Goal: Transaction & Acquisition: Purchase product/service

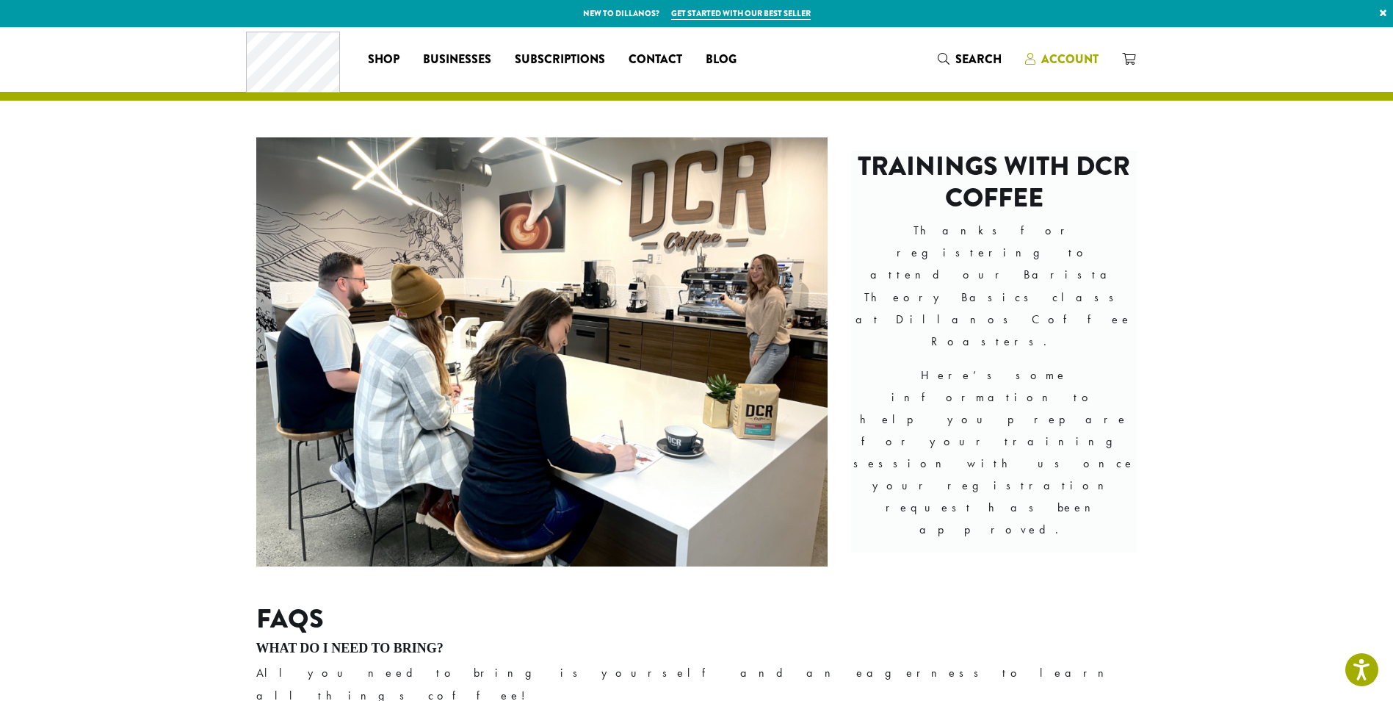
click at [1037, 53] on span "Account" at bounding box center [1061, 60] width 73 height 18
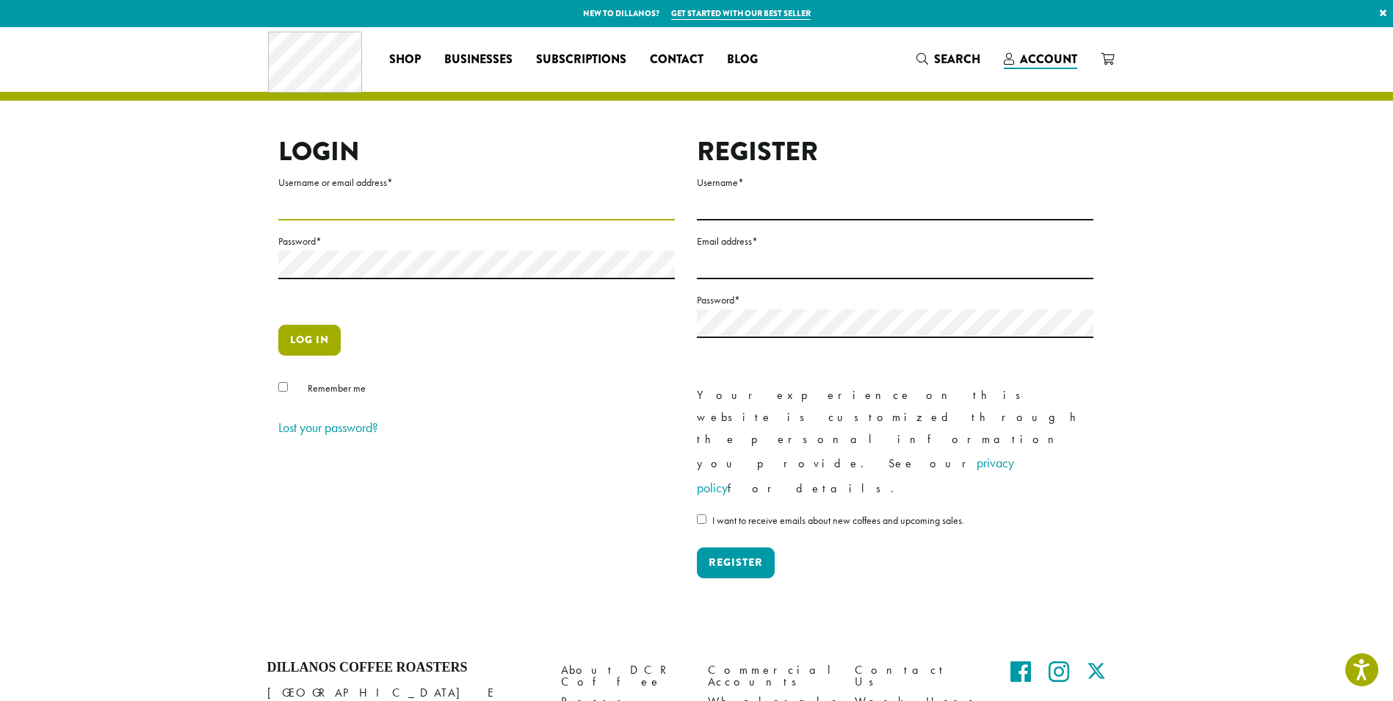
type input "**********"
click at [314, 333] on button "Log in" at bounding box center [309, 340] width 62 height 31
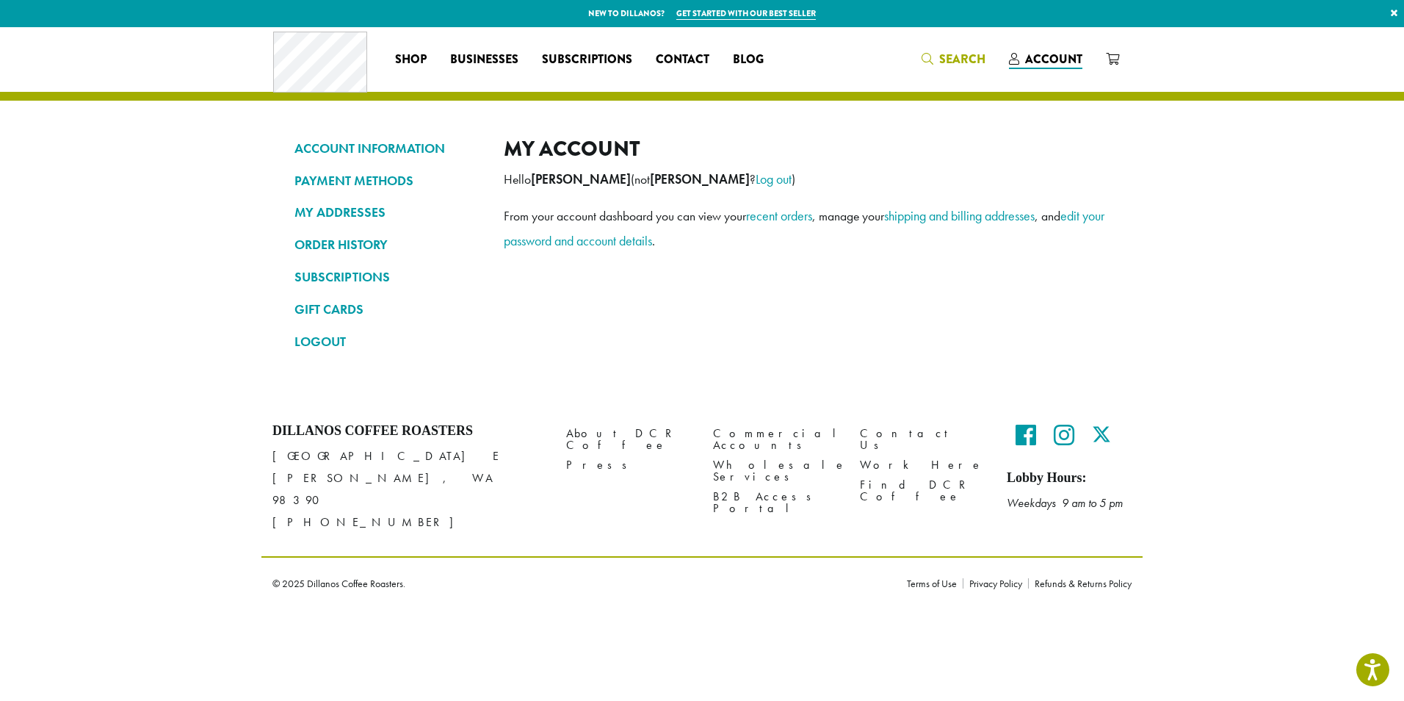
click at [966, 57] on span "Search" at bounding box center [962, 59] width 46 height 17
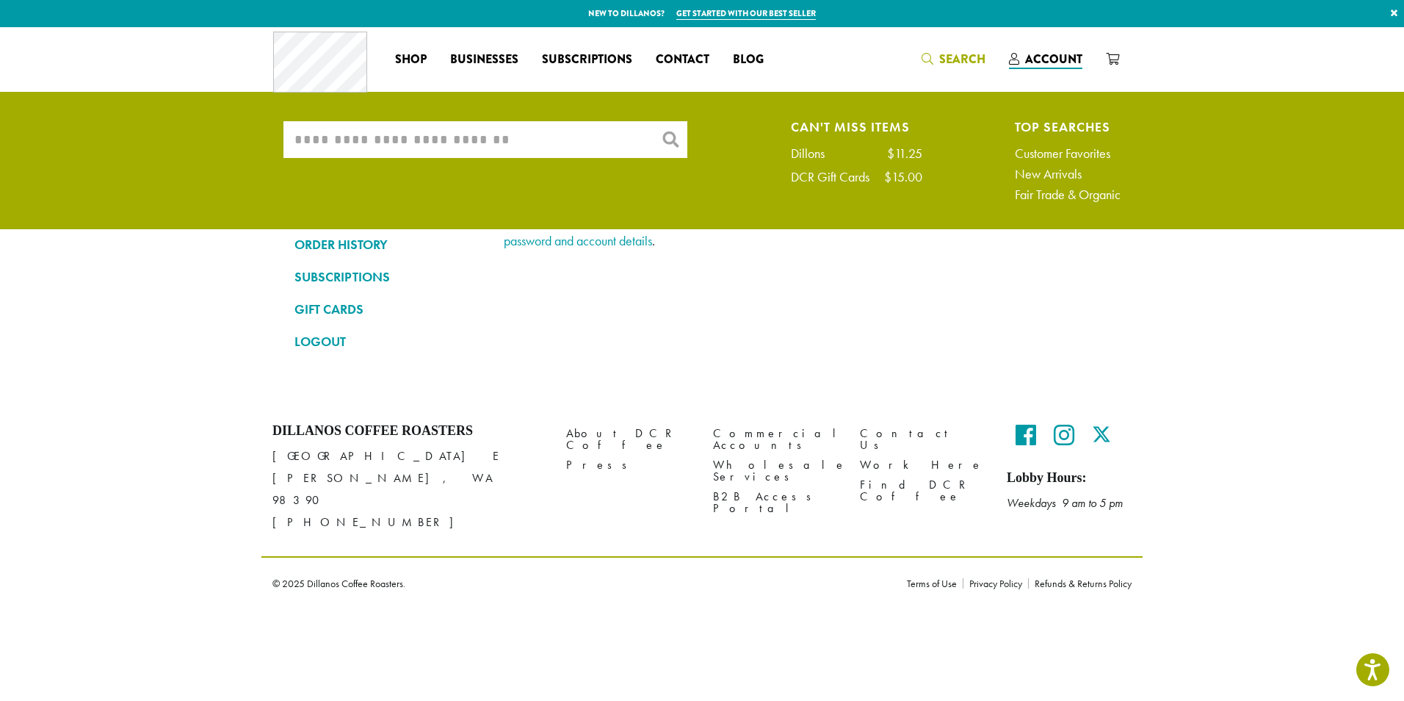
click at [542, 150] on input "What are you searching for?" at bounding box center [486, 139] width 404 height 37
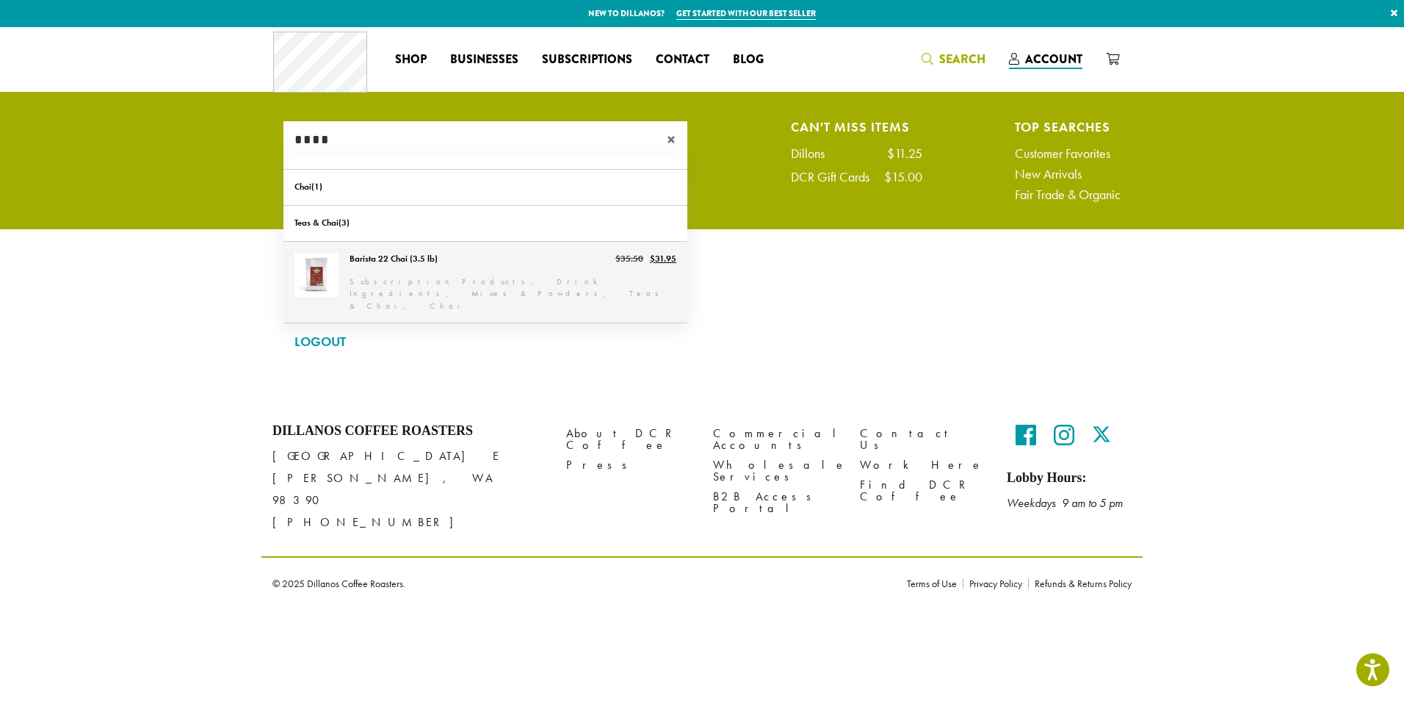
type input "****"
click at [461, 266] on link "Barista 22 Chai (3.5 lb)" at bounding box center [486, 283] width 404 height 82
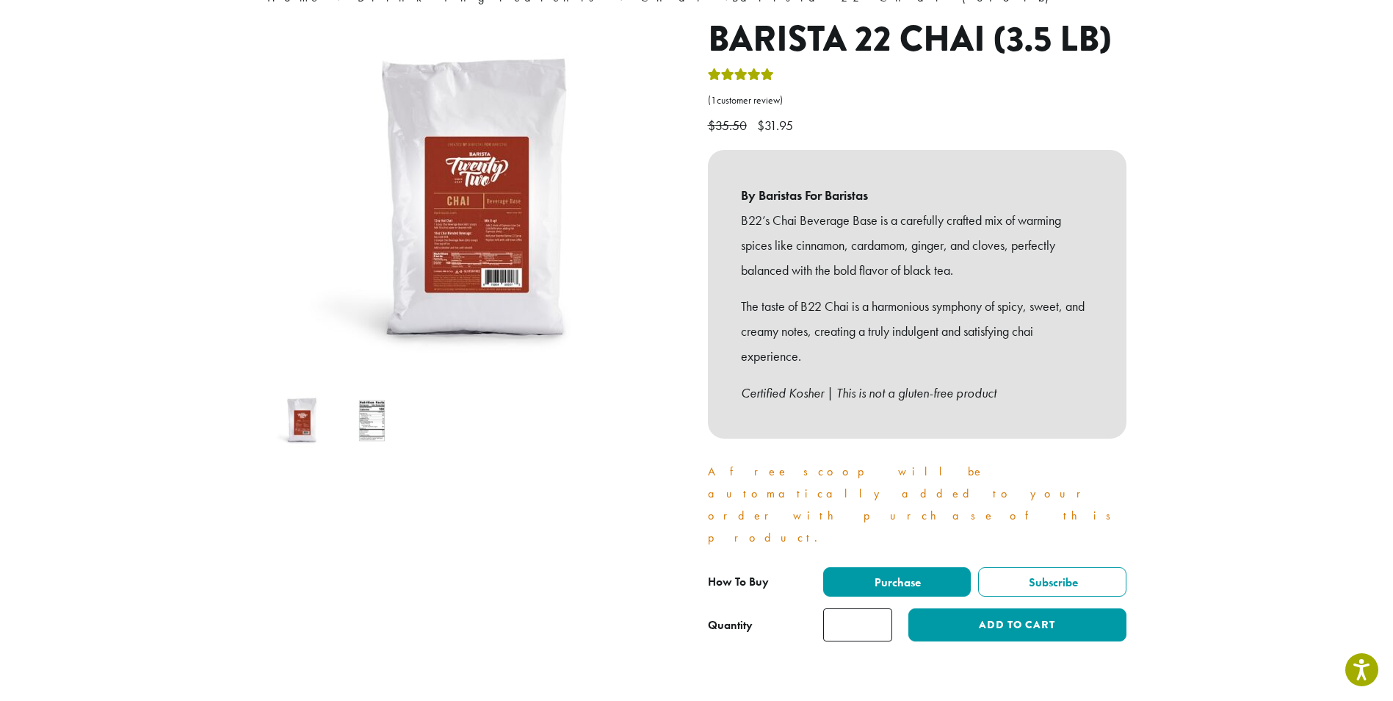
scroll to position [220, 0]
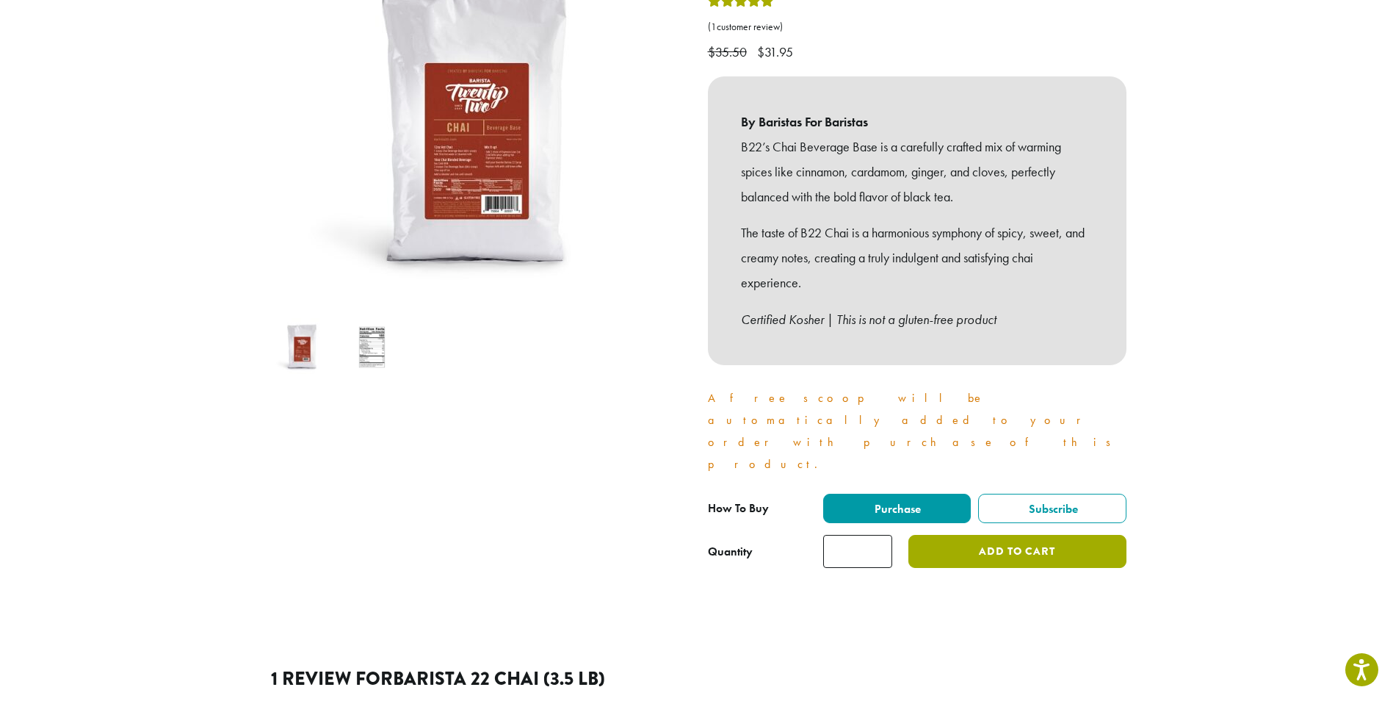
click at [1019, 535] on button "Add to cart" at bounding box center [1017, 551] width 217 height 33
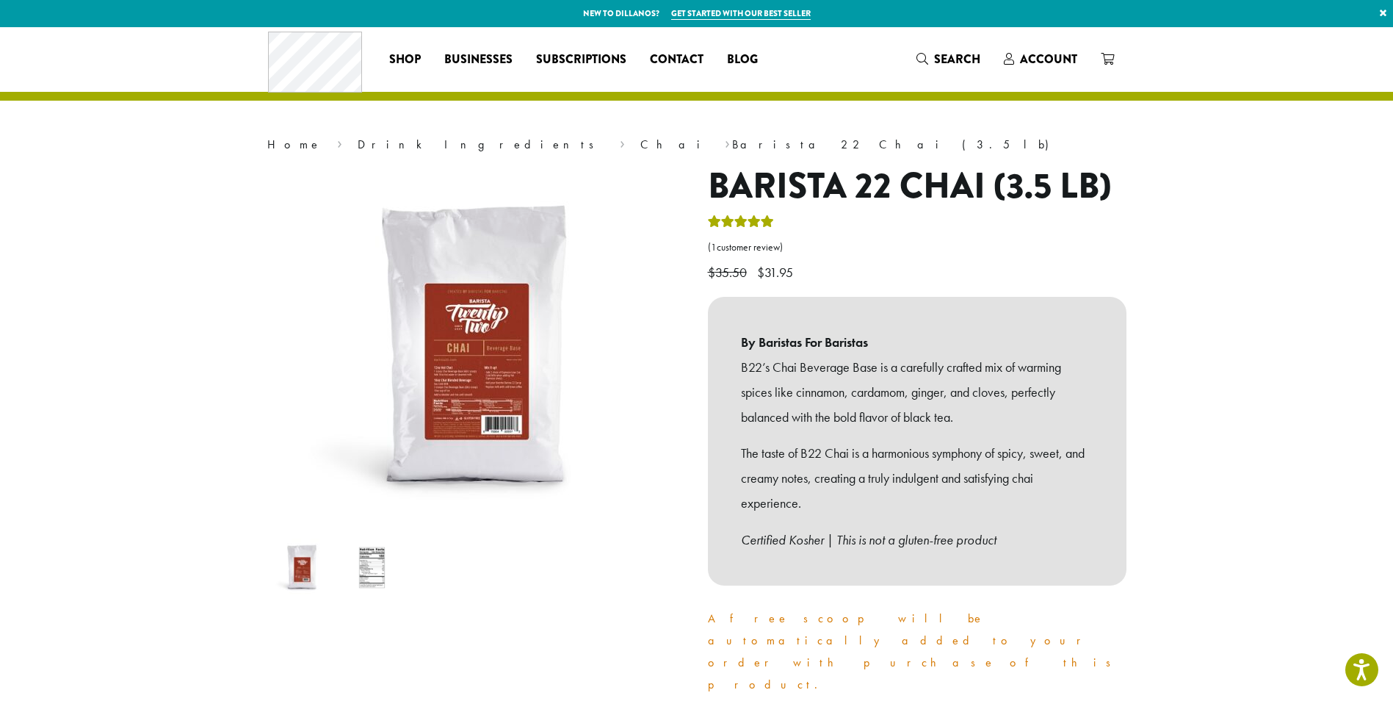
scroll to position [73, 0]
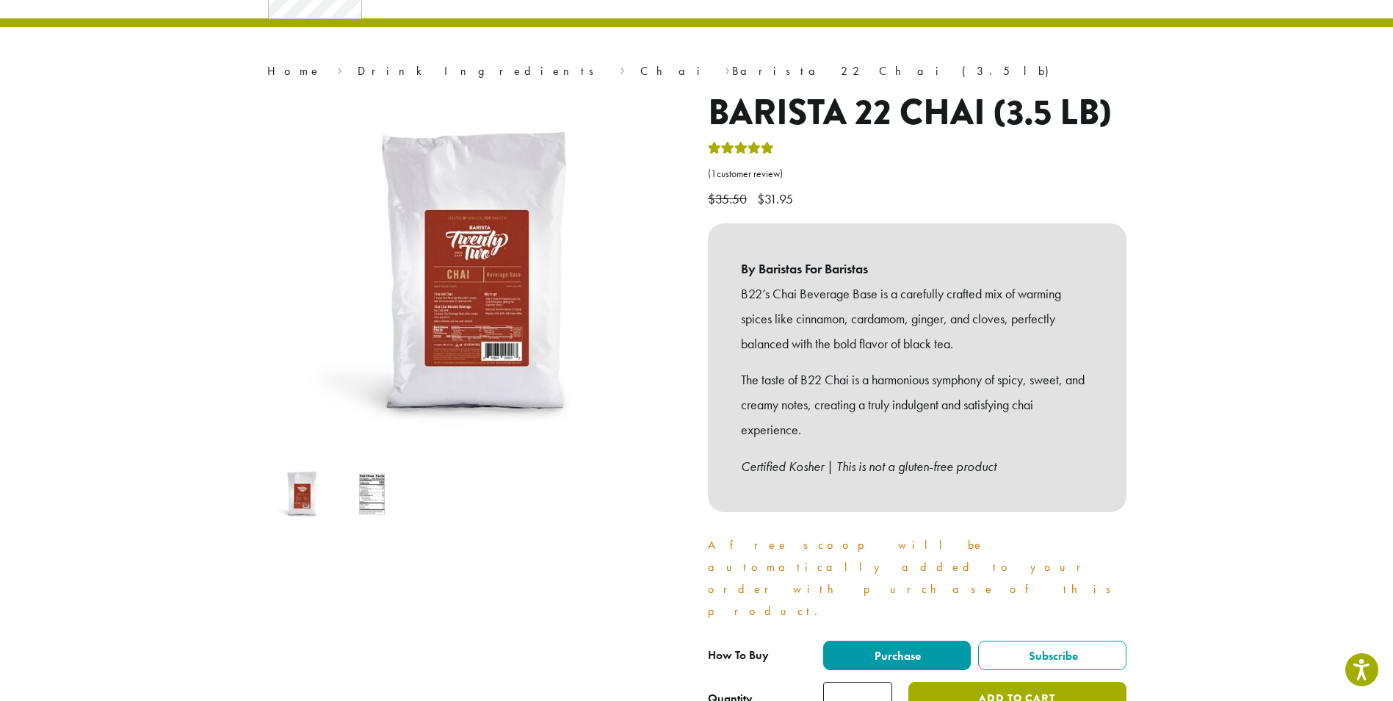
click at [1042, 682] on button "Add to cart" at bounding box center [1017, 698] width 217 height 33
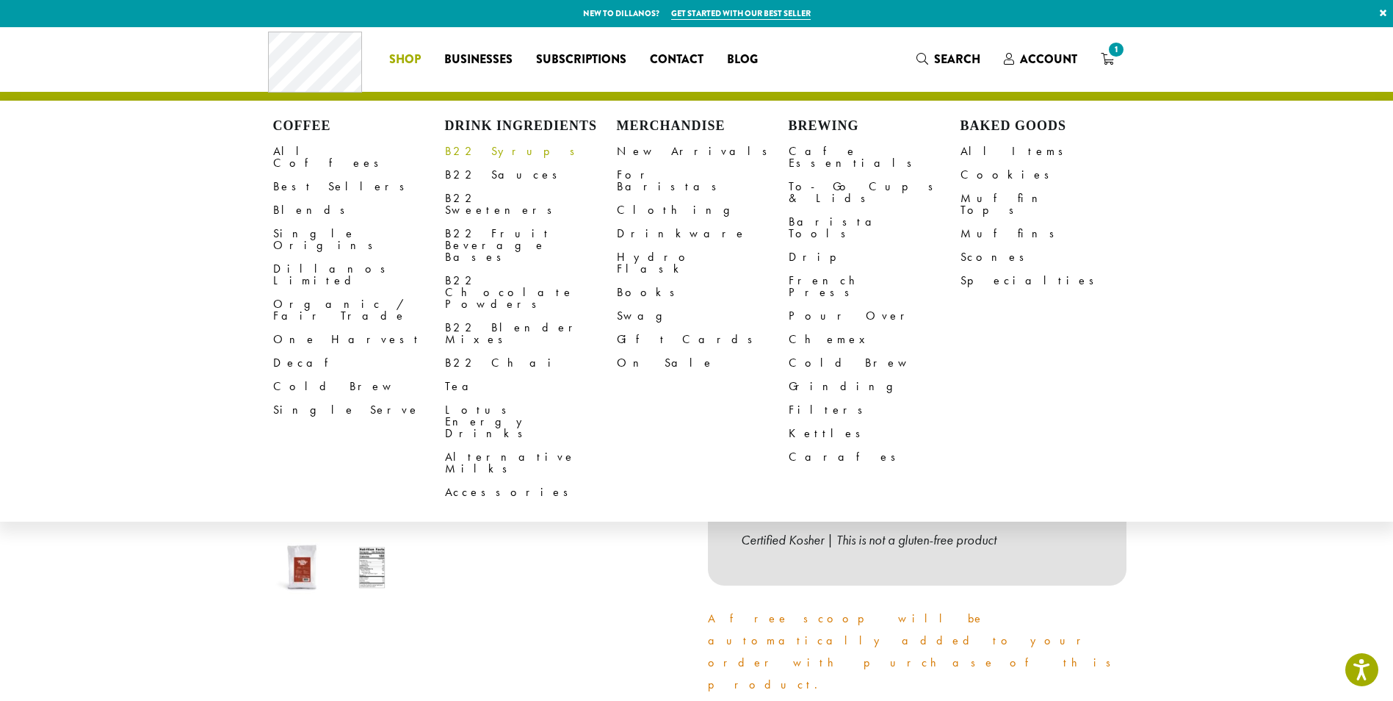
click at [477, 149] on link "B22 Syrups" at bounding box center [531, 152] width 172 height 24
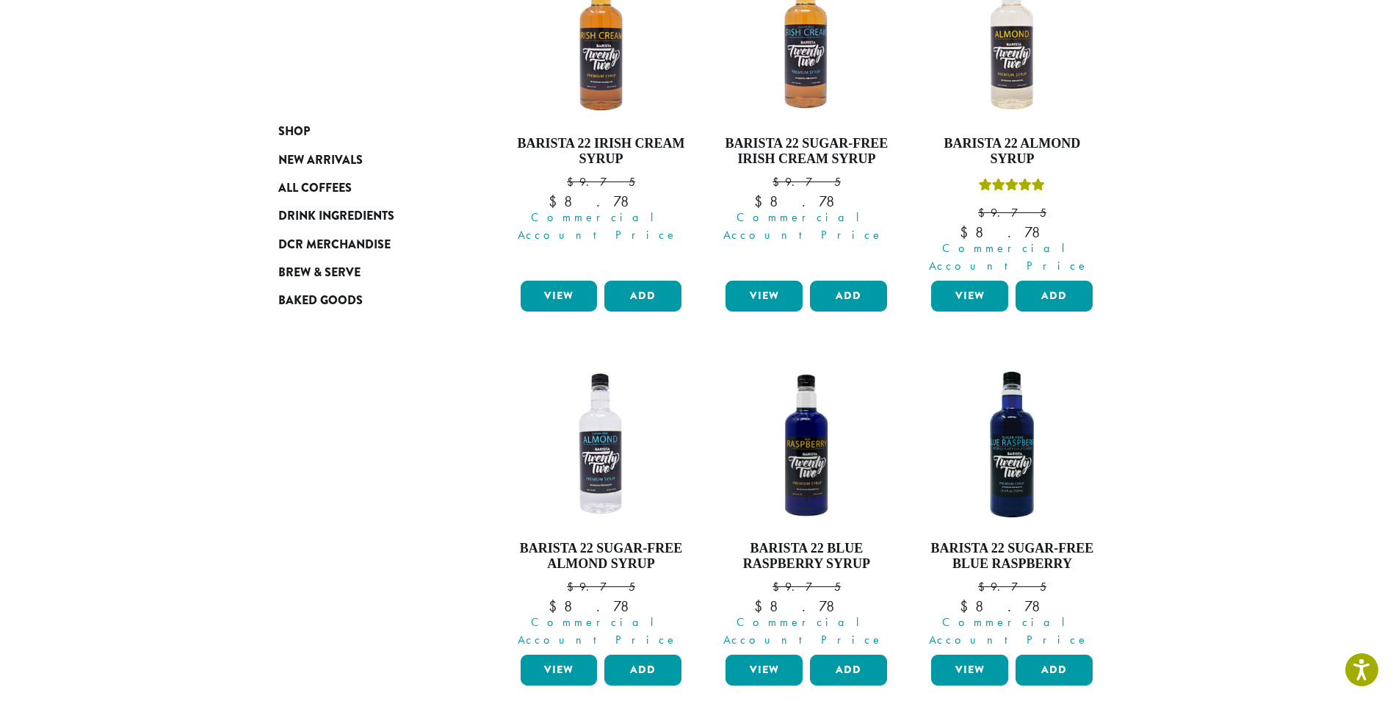
scroll to position [1345, 0]
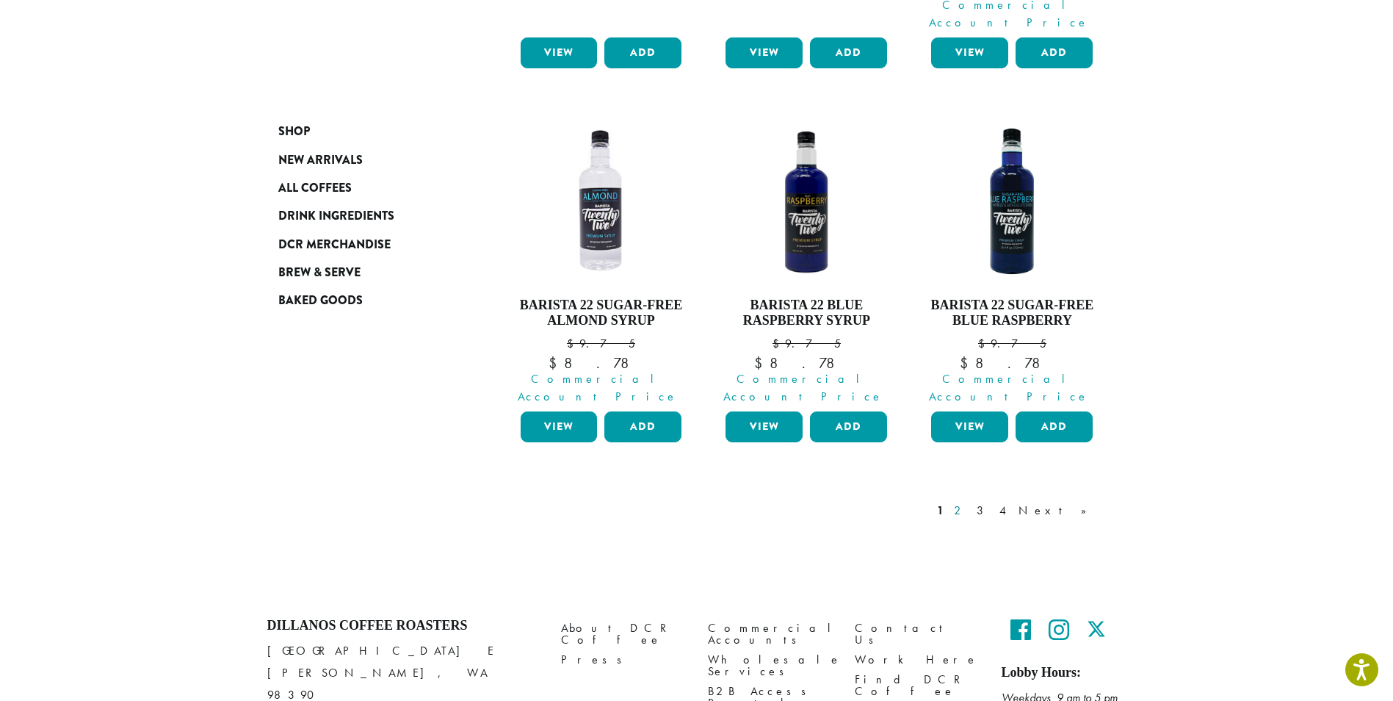
click at [970, 502] on link "2" at bounding box center [960, 511] width 18 height 18
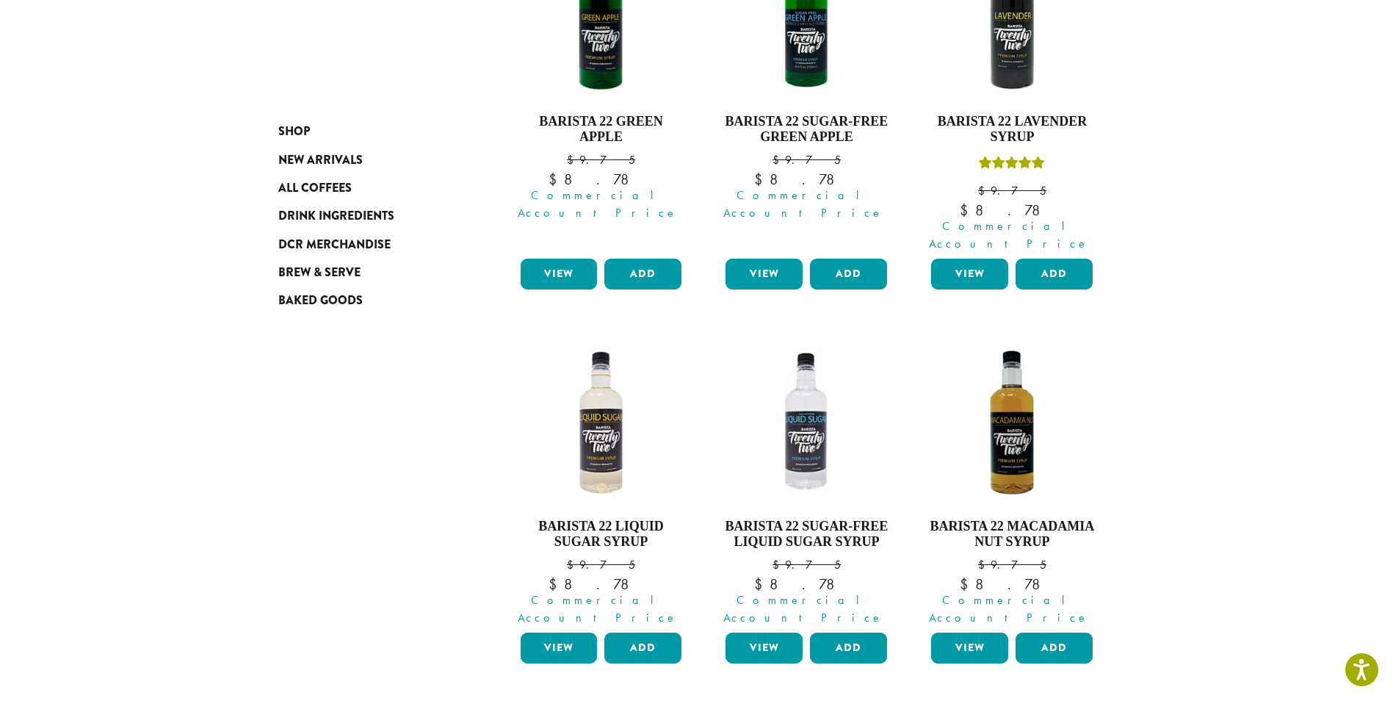
scroll to position [1335, 0]
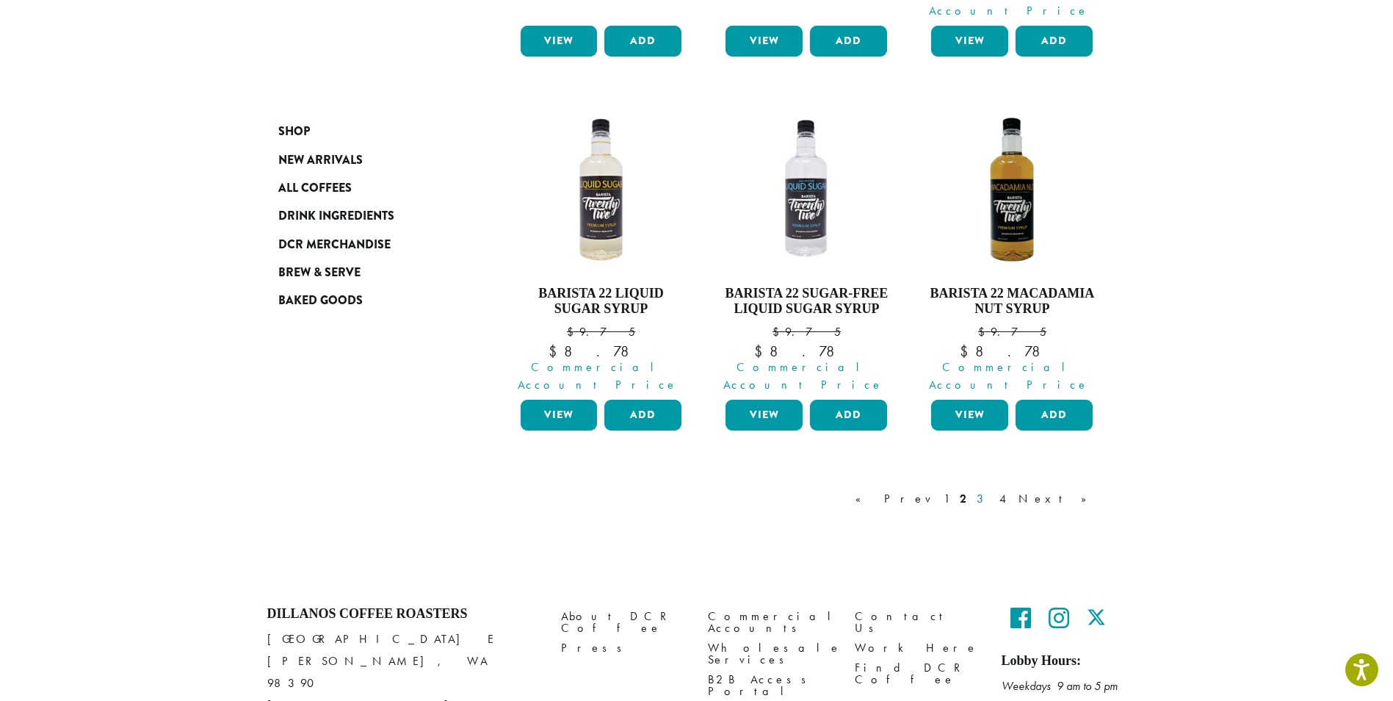
click at [992, 490] on link "3" at bounding box center [983, 499] width 18 height 18
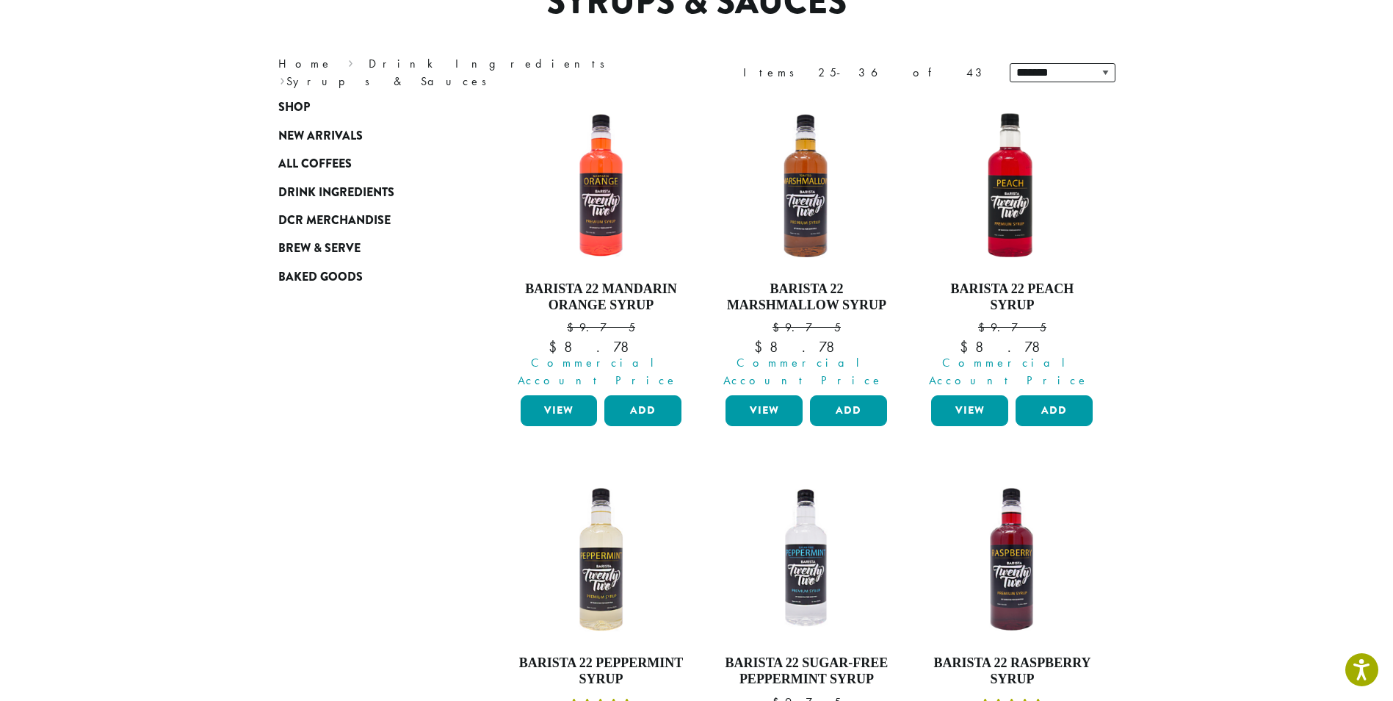
scroll to position [90, 0]
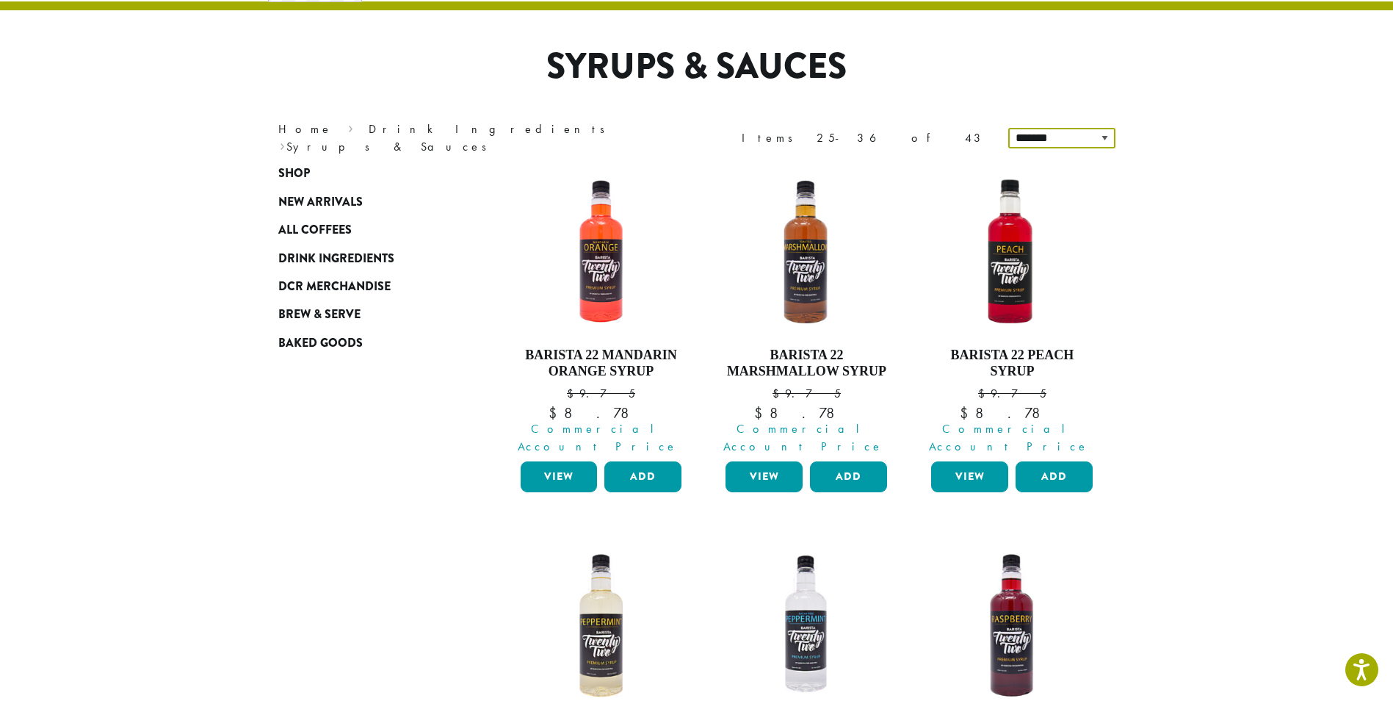
click at [1049, 135] on select "**********" at bounding box center [1061, 138] width 107 height 21
select select "*********"
click at [1010, 128] on select "**********" at bounding box center [1061, 138] width 107 height 21
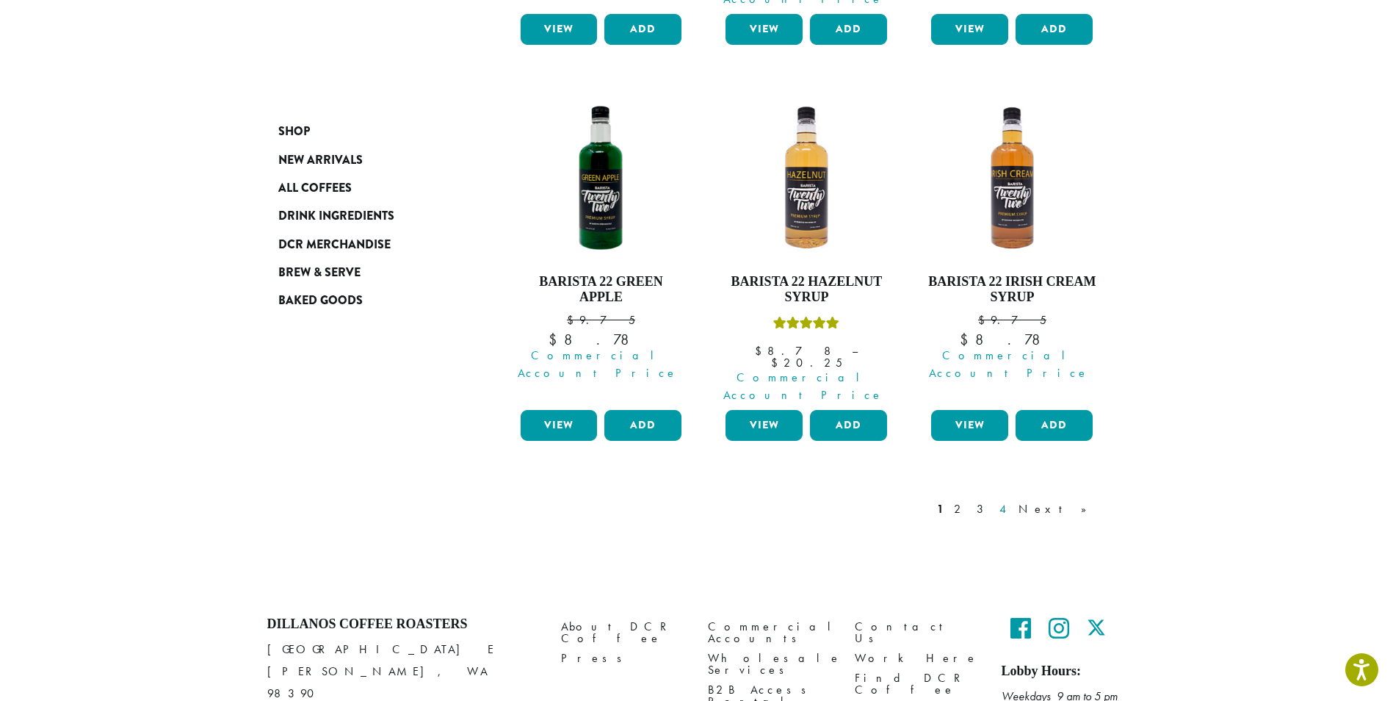
scroll to position [1376, 0]
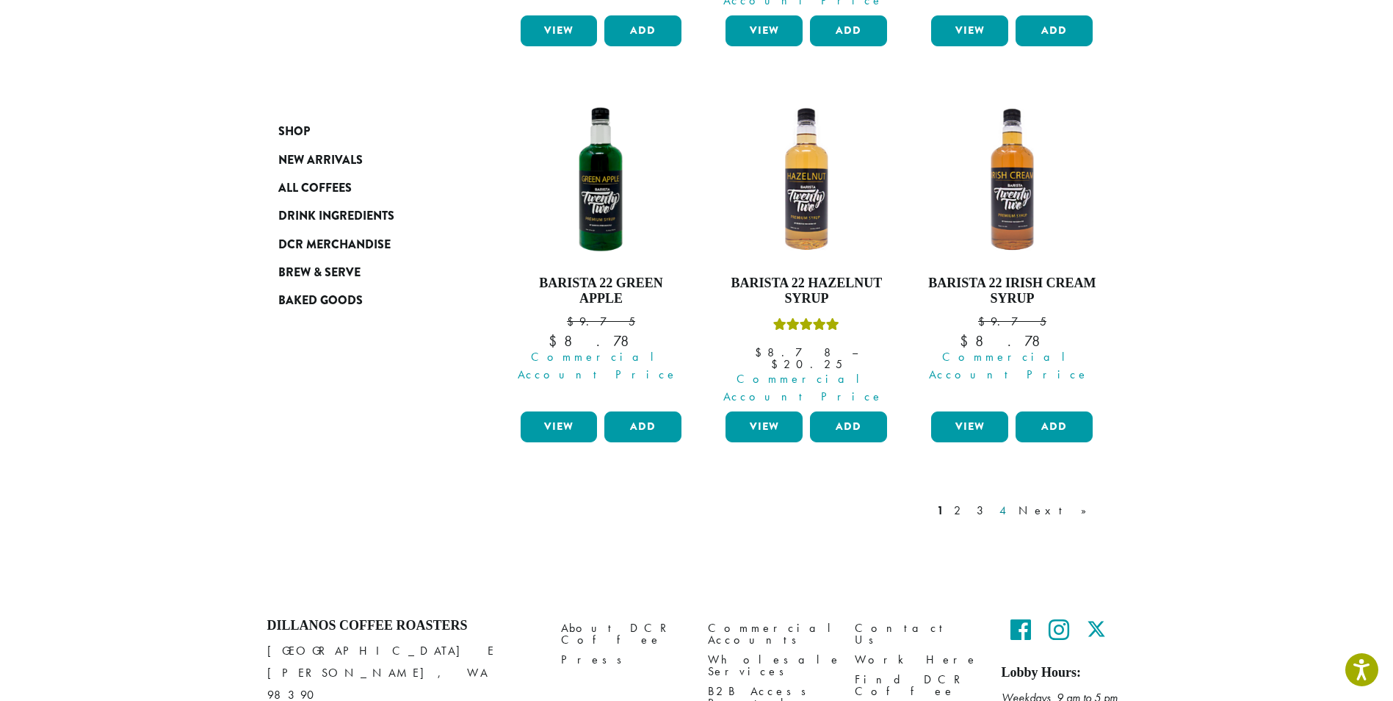
click at [1011, 502] on link "4" at bounding box center [1004, 511] width 15 height 18
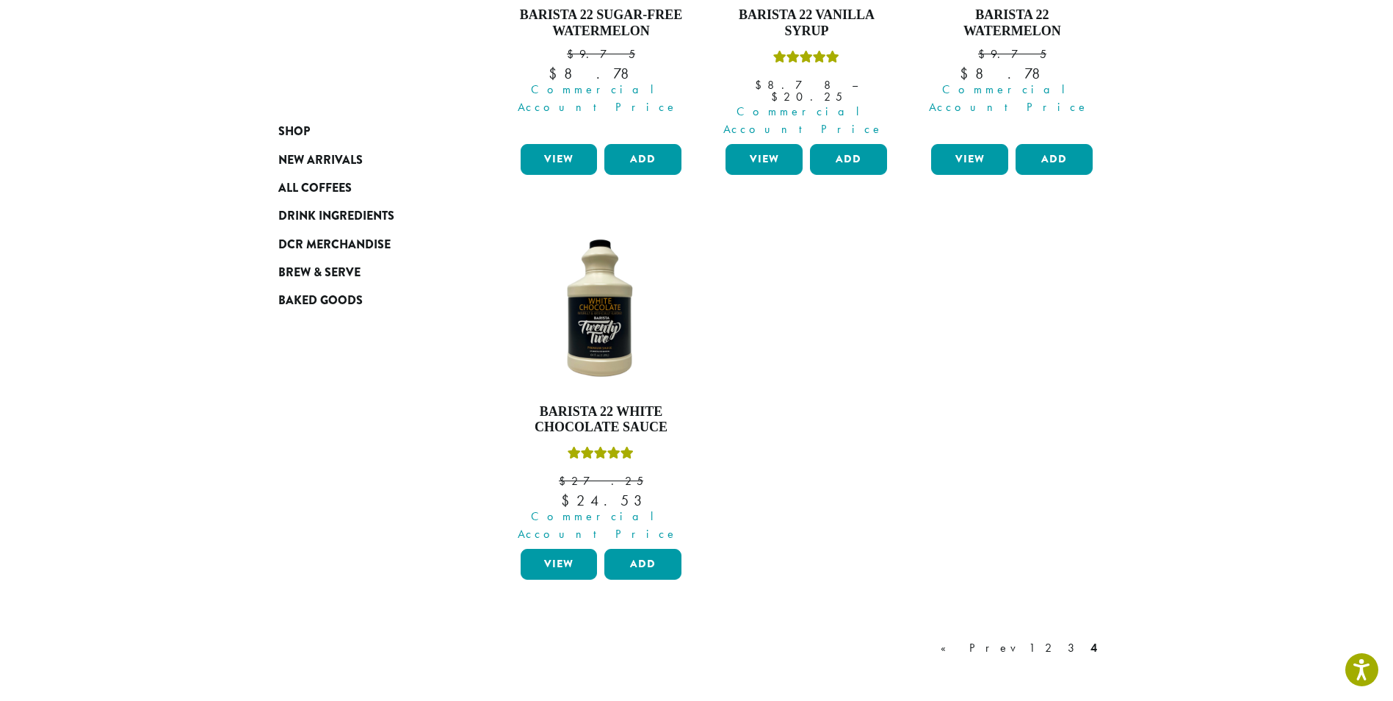
scroll to position [898, 0]
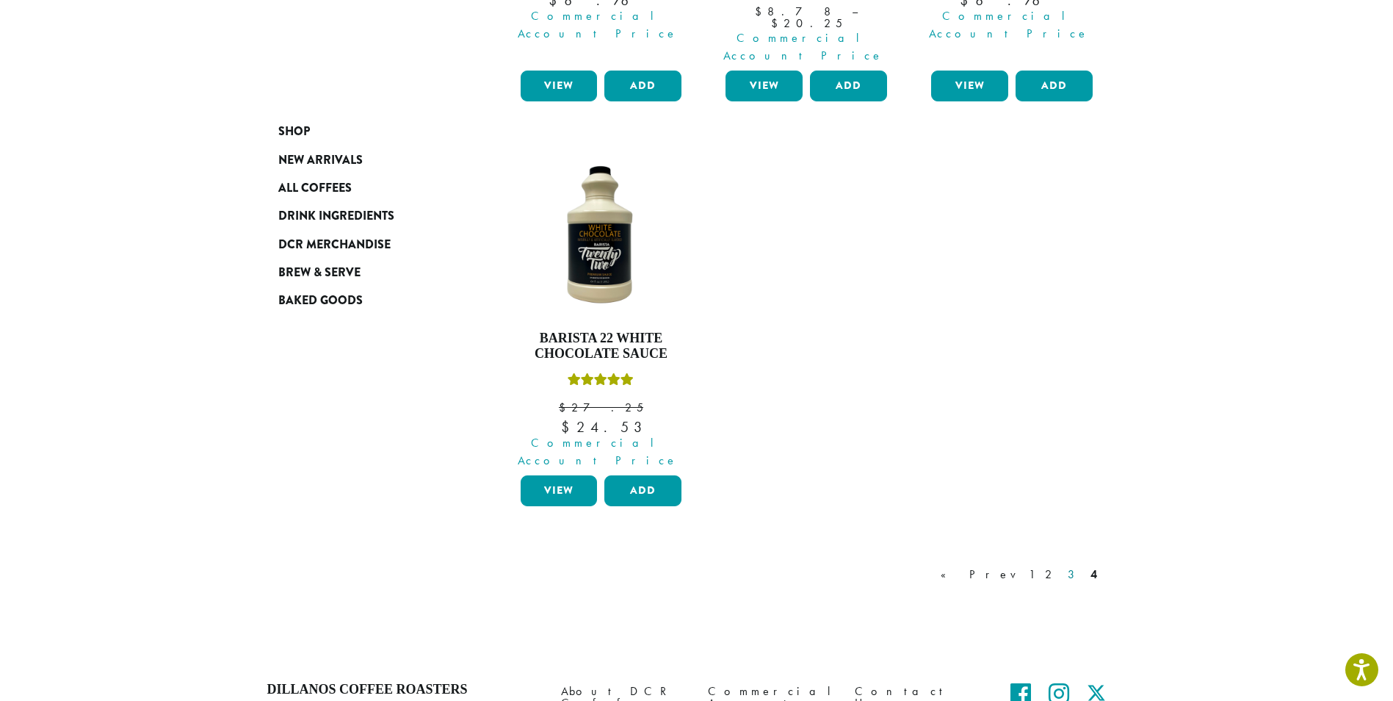
click at [1076, 566] on link "3" at bounding box center [1074, 575] width 18 height 18
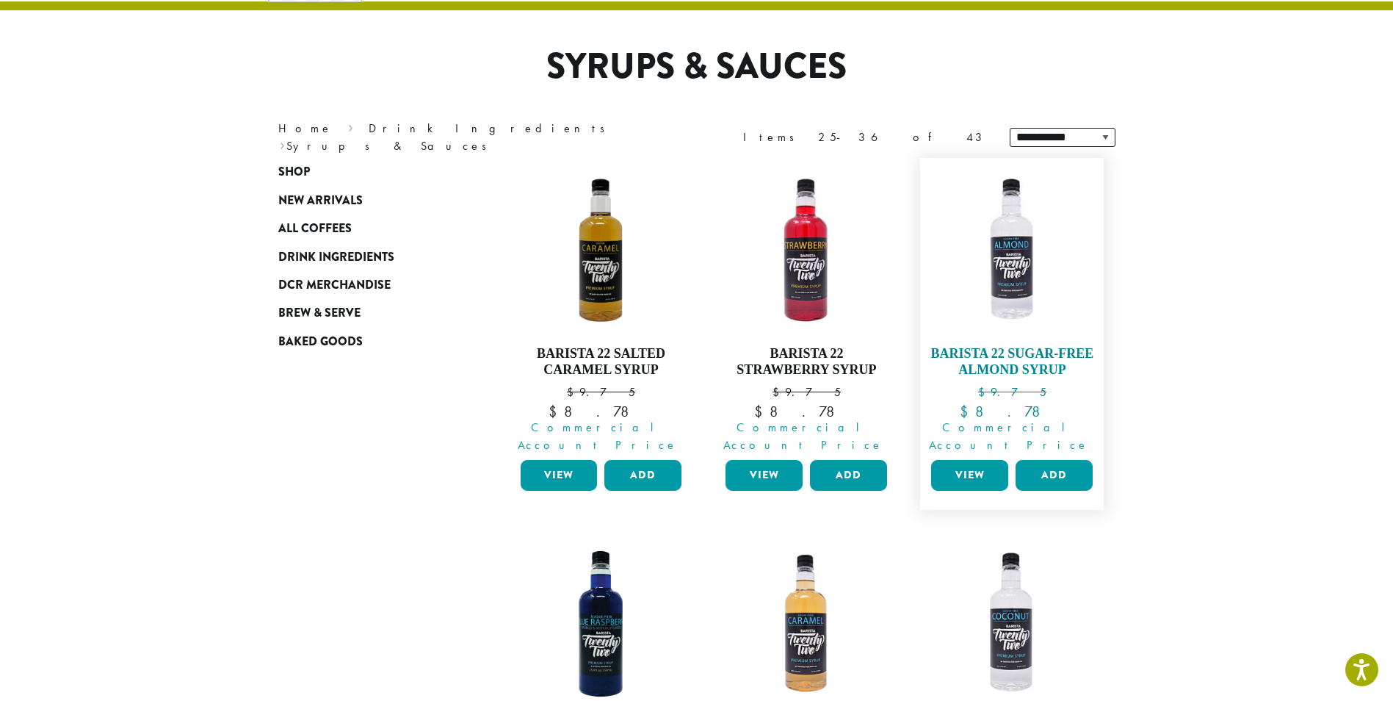
scroll to position [237, 0]
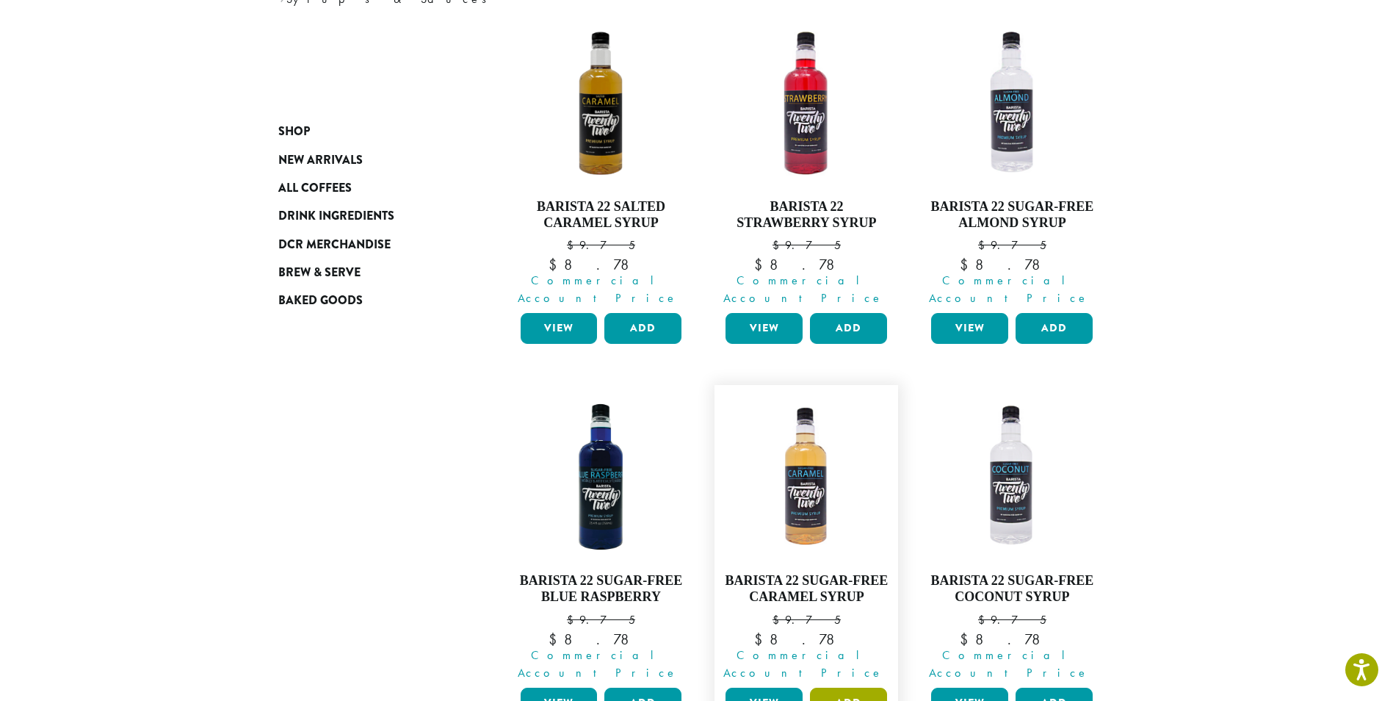
click at [849, 687] on button "Add" at bounding box center [848, 702] width 77 height 31
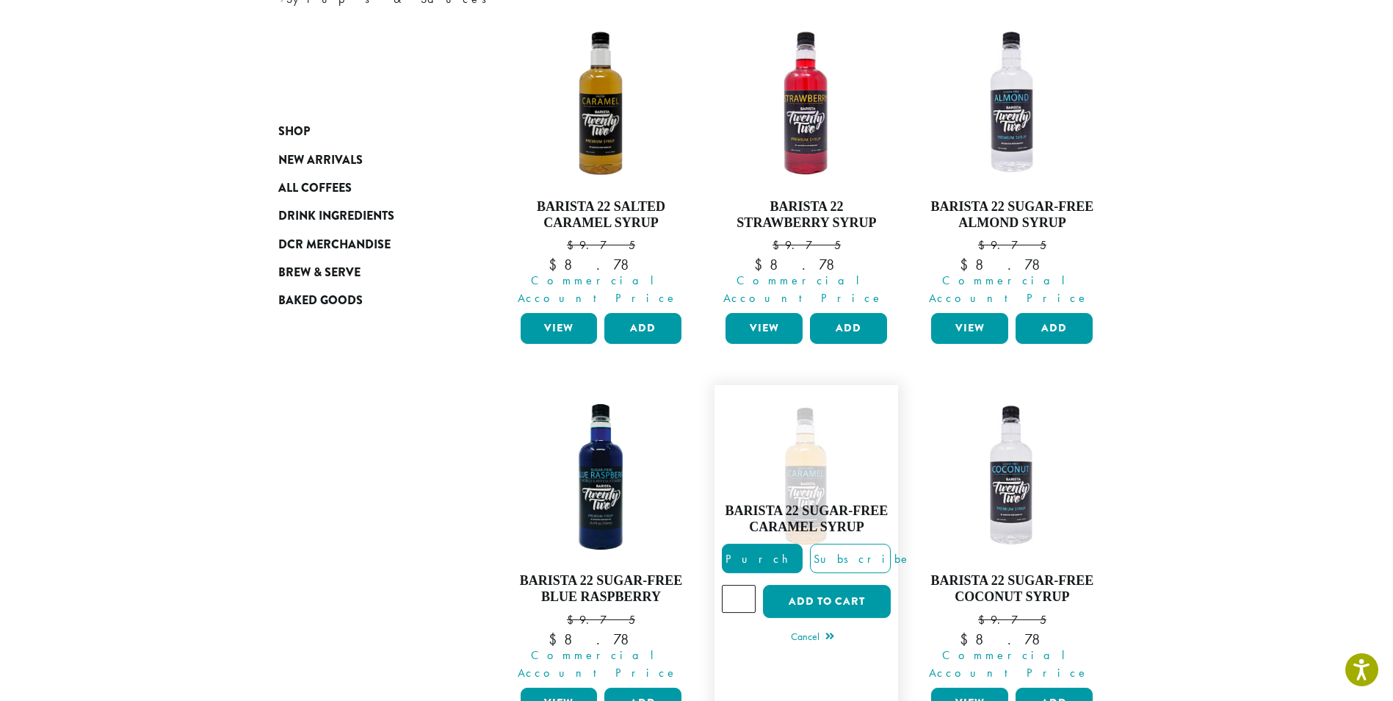
type input "*"
click at [743, 585] on input "*" at bounding box center [739, 599] width 34 height 28
click at [847, 585] on button "Add to cart" at bounding box center [827, 601] width 128 height 33
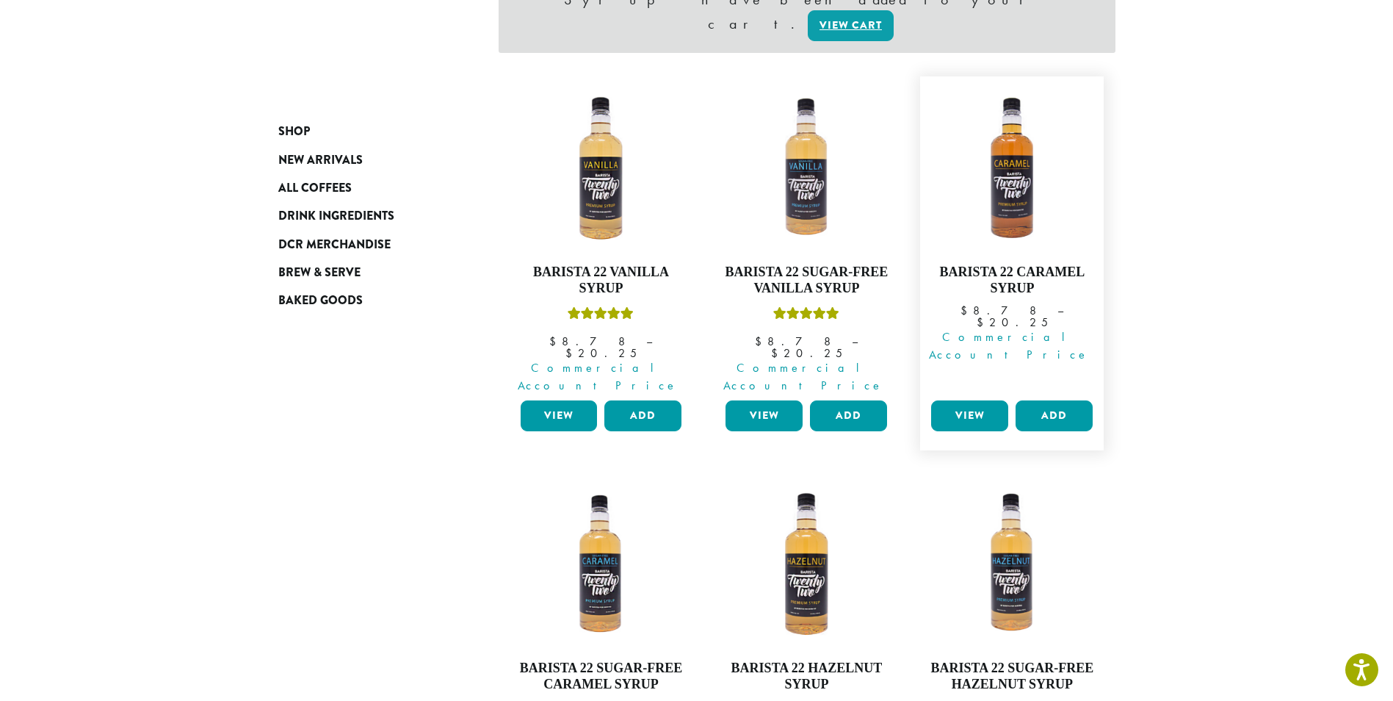
scroll to position [367, 0]
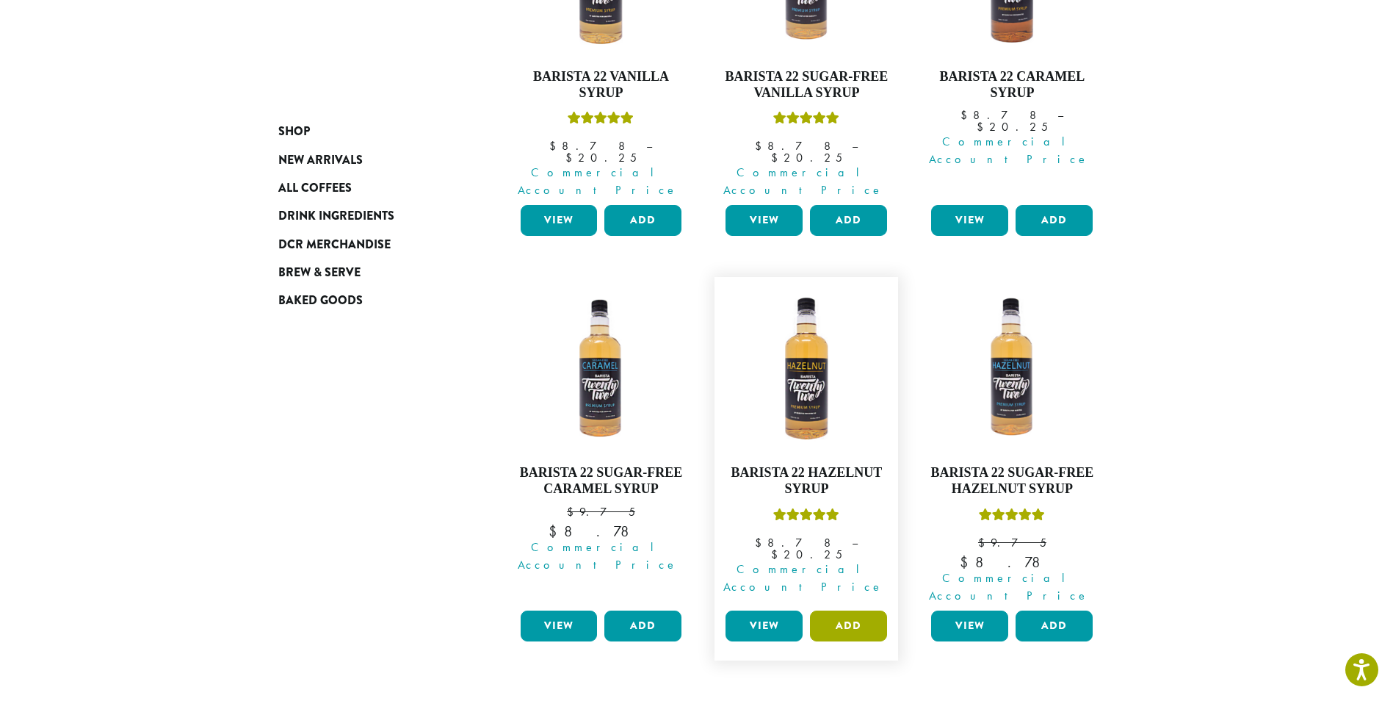
click at [865, 610] on button "Add" at bounding box center [848, 625] width 77 height 31
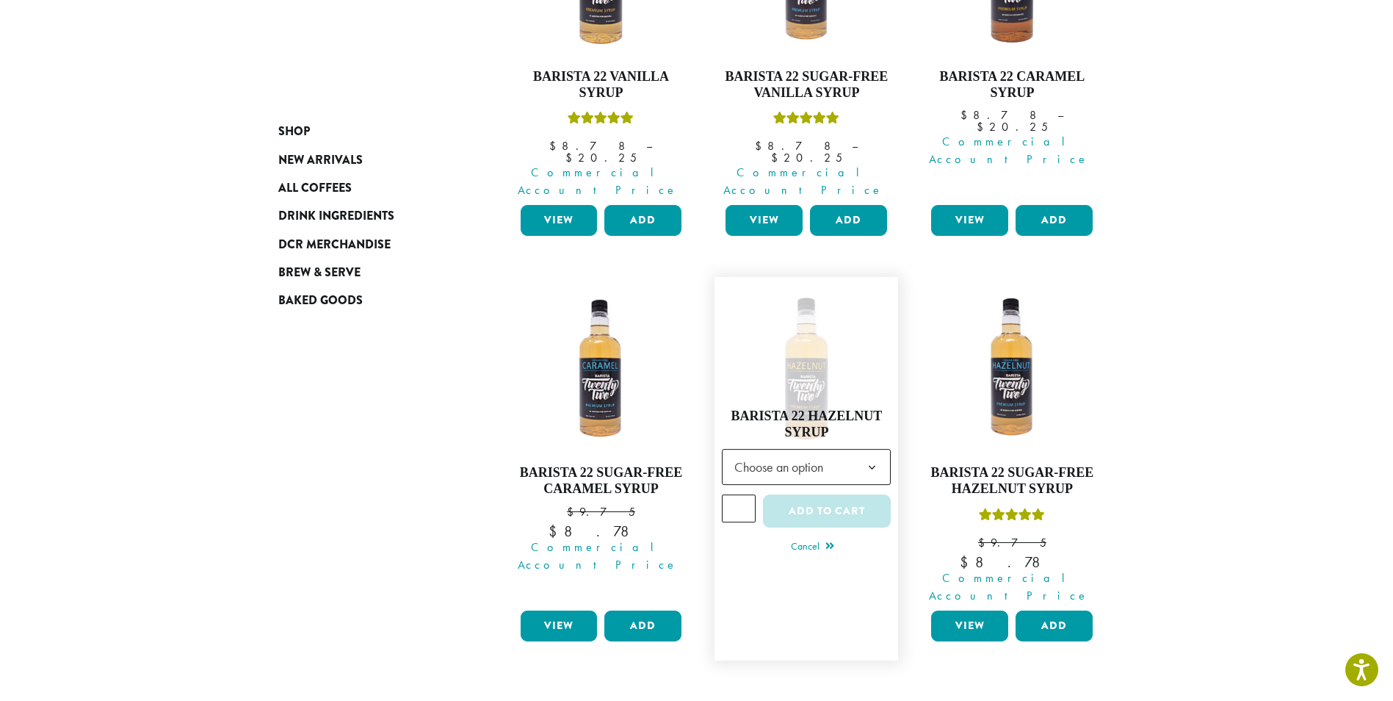
type input "*"
click at [746, 494] on input "*" at bounding box center [739, 508] width 34 height 28
click at [836, 452] on span "Choose an option" at bounding box center [783, 466] width 109 height 29
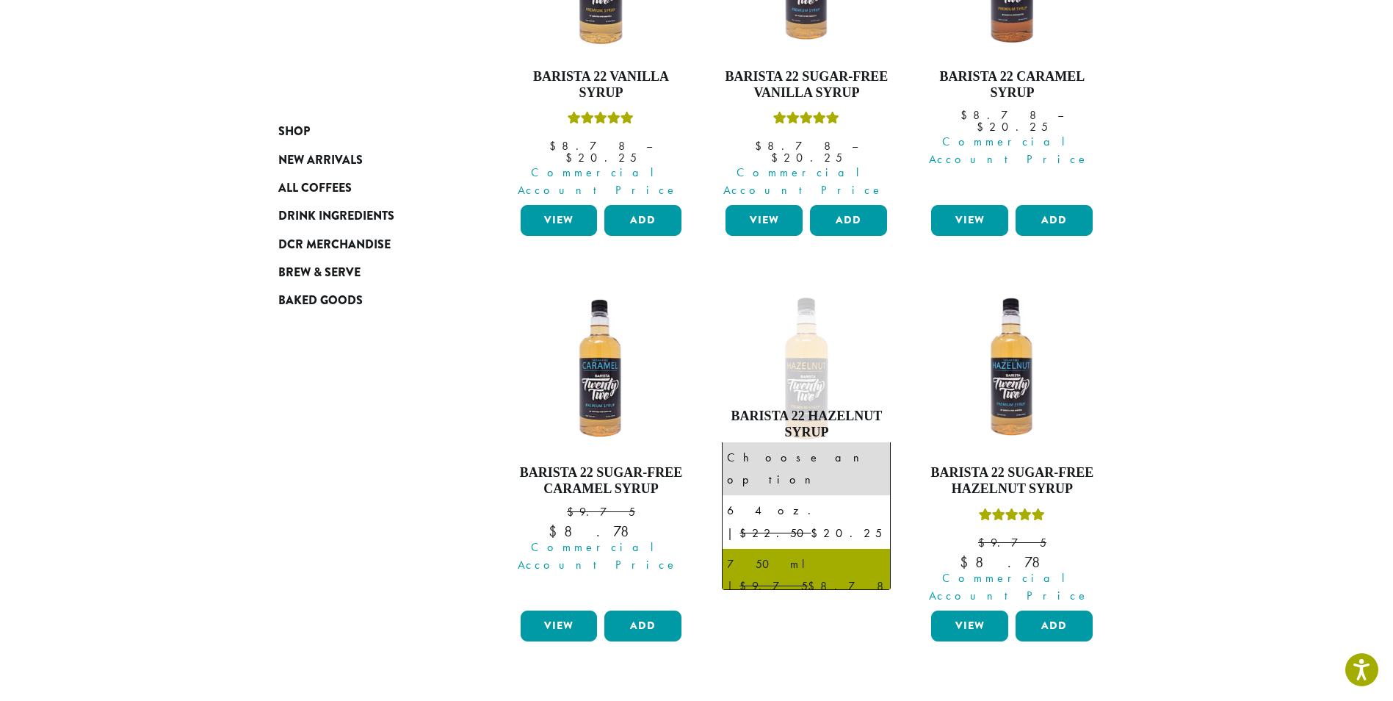
select select "******"
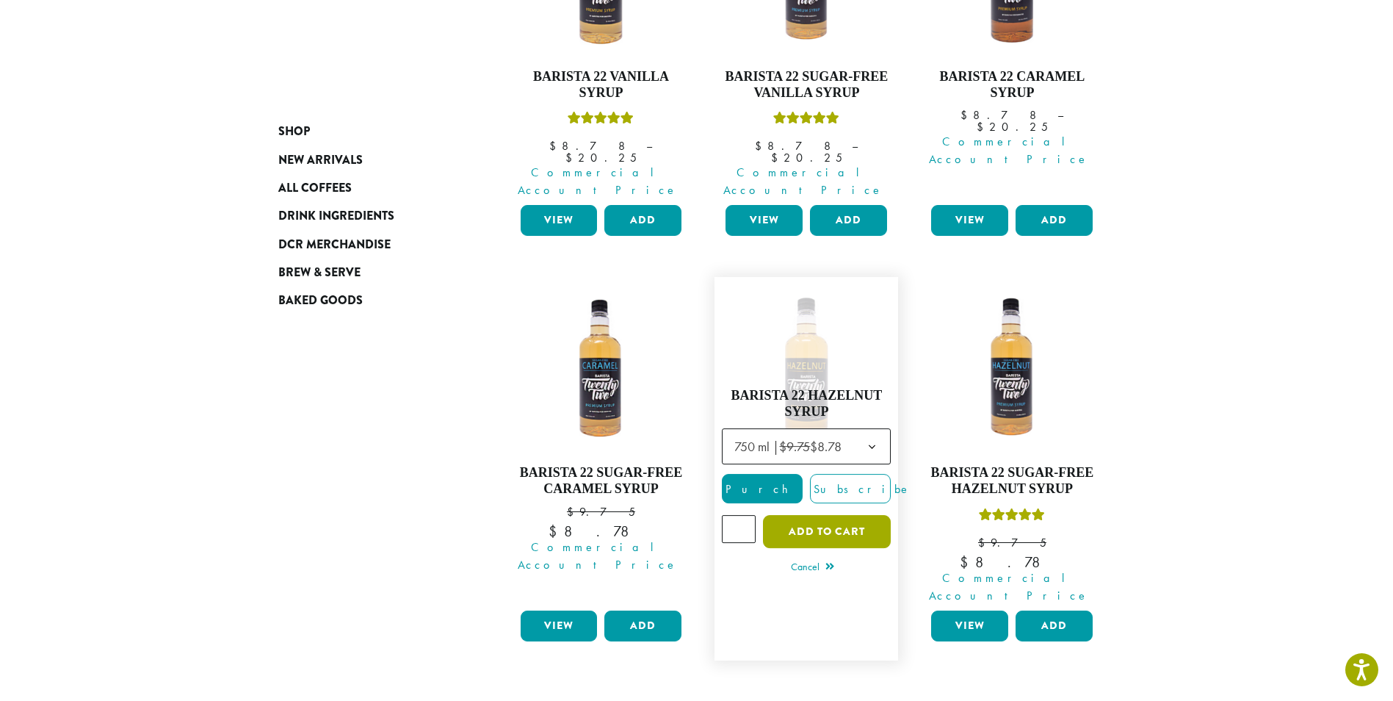
click at [837, 515] on button "Add to cart" at bounding box center [827, 531] width 128 height 33
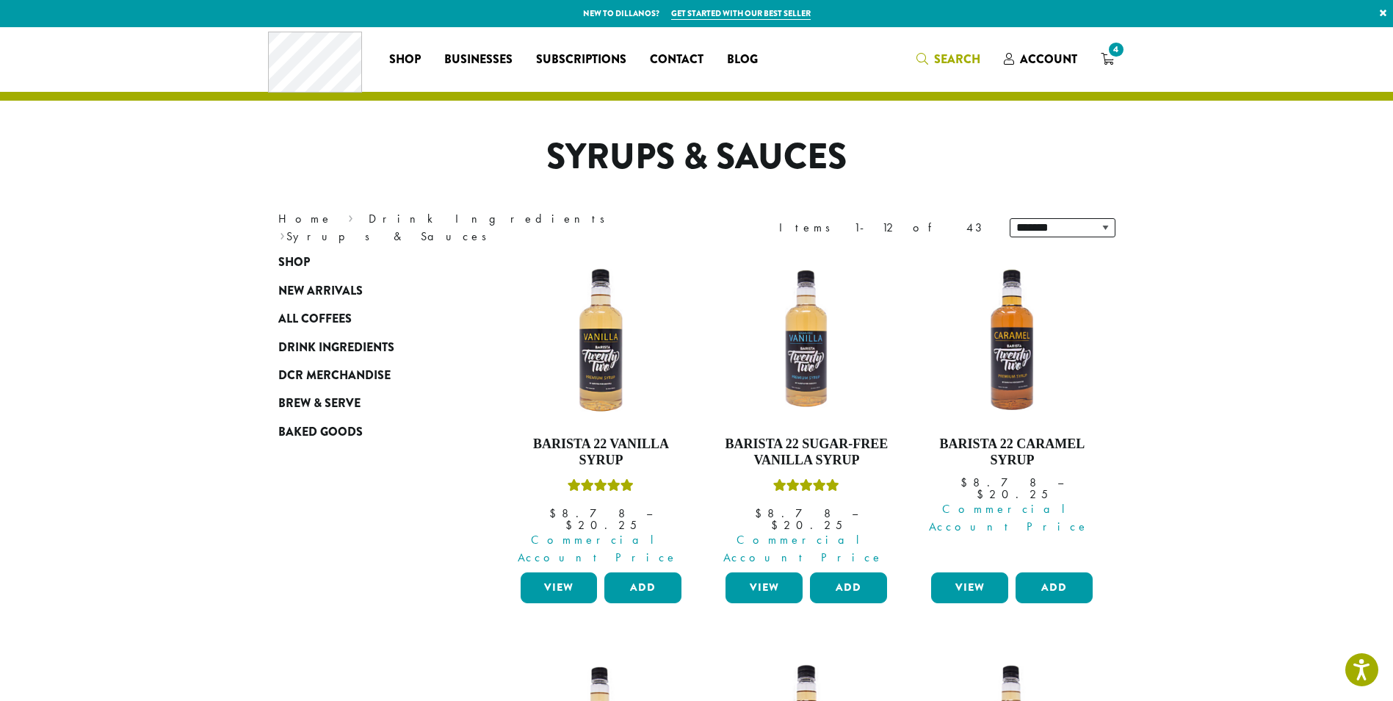
click at [950, 63] on span "Search" at bounding box center [957, 59] width 46 height 17
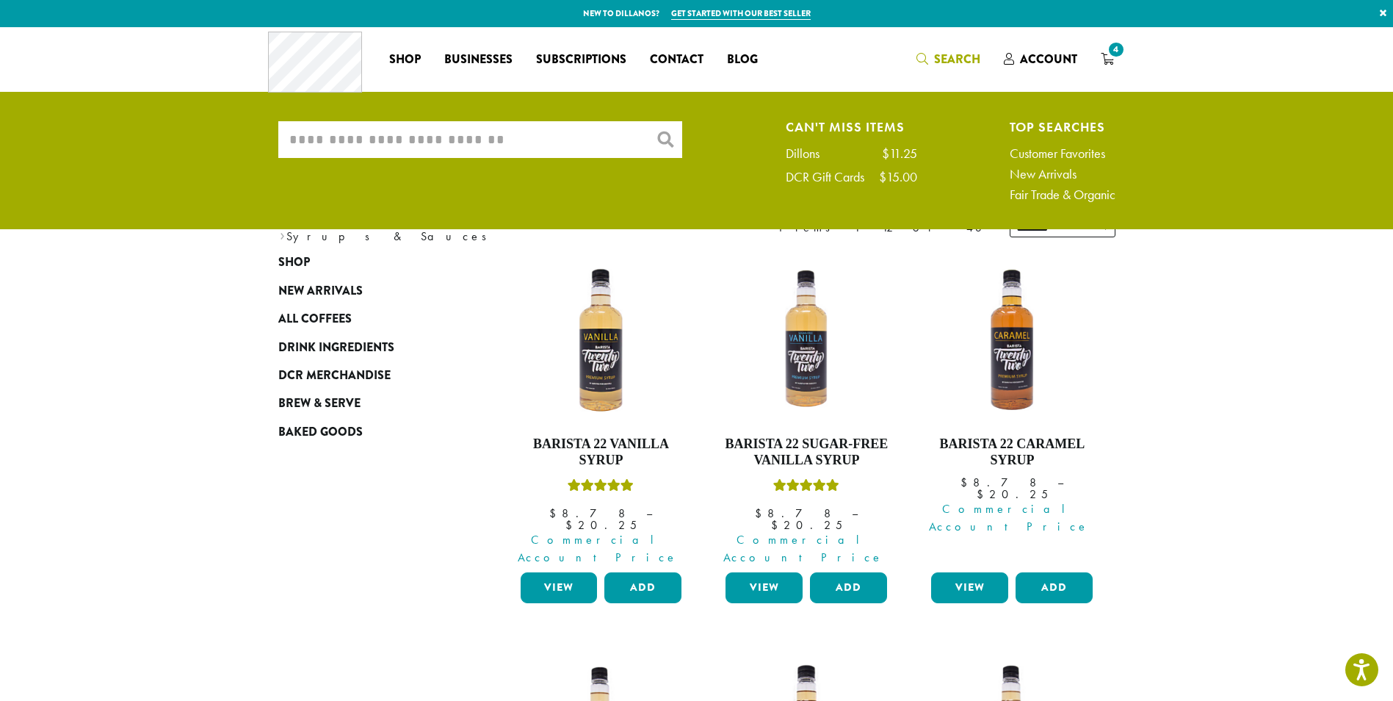
click at [599, 199] on div "What are you searching for? × Can't Miss Items Dillons $11.25 DCR Gift Cards $1…" at bounding box center [696, 164] width 859 height 87
click at [502, 137] on input "What are you searching for?" at bounding box center [480, 139] width 404 height 37
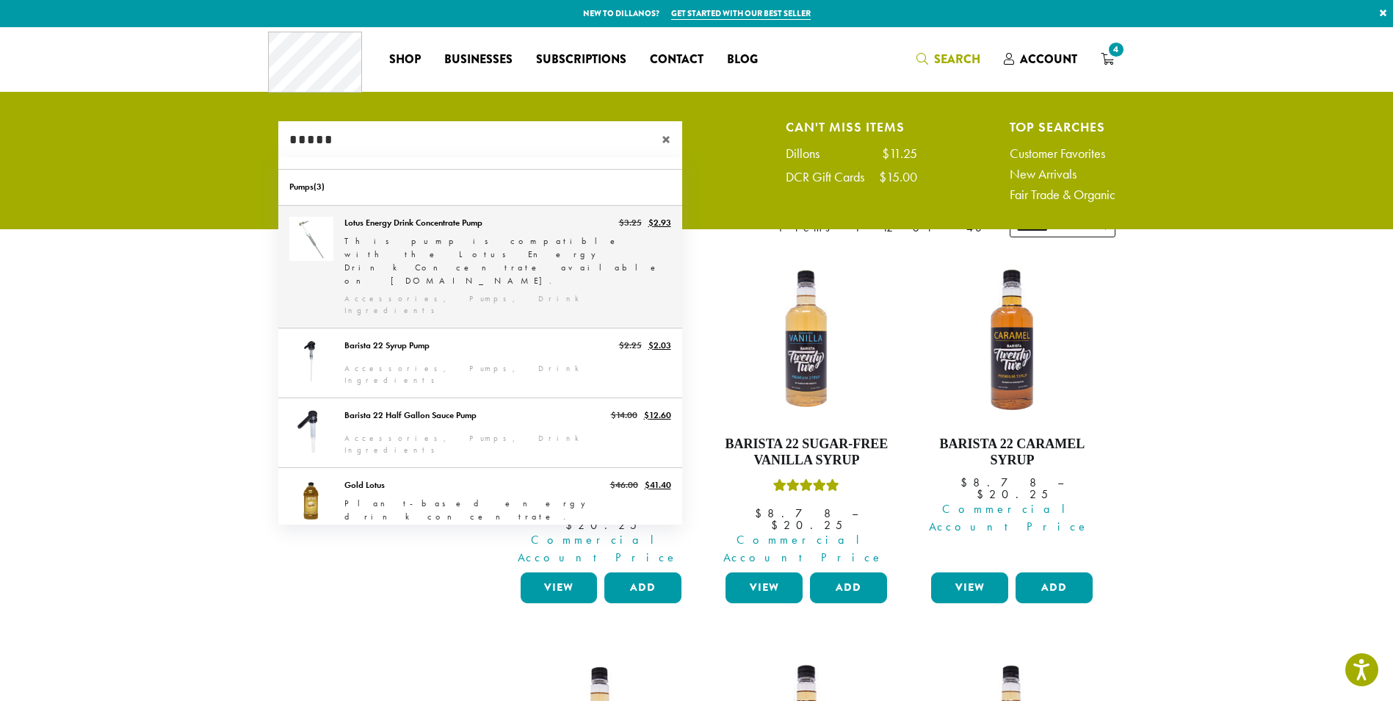
type input "*****"
click at [497, 249] on link "Lotus Energy Drink Concentrate Pump" at bounding box center [480, 267] width 404 height 122
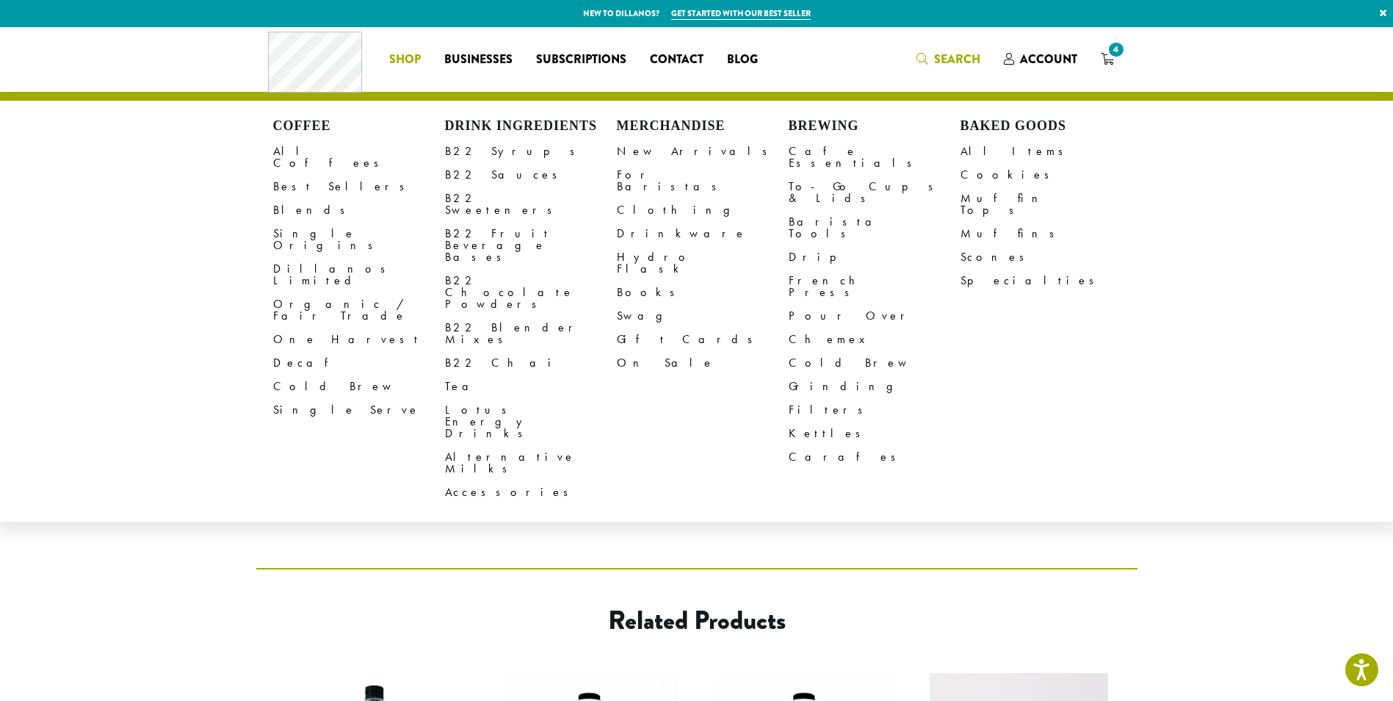
click at [959, 54] on span "Search" at bounding box center [957, 59] width 46 height 17
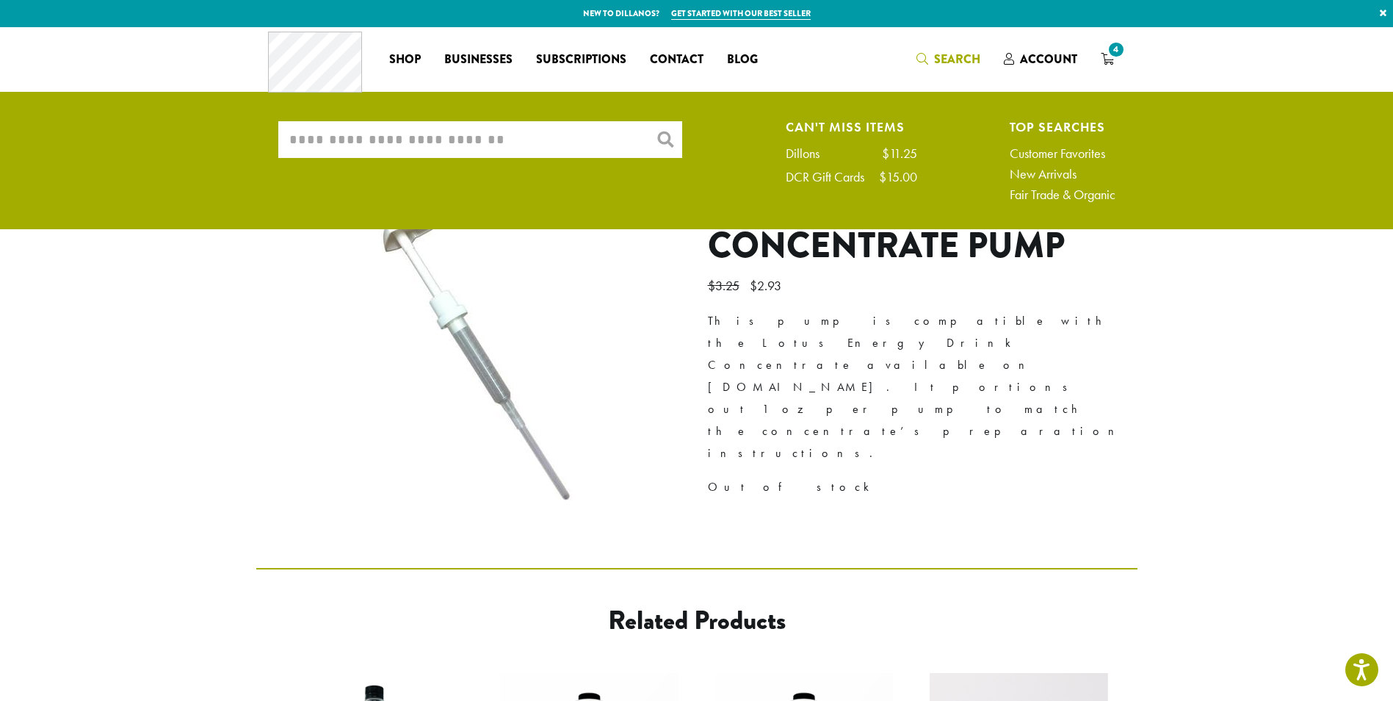
click at [524, 133] on input "What are you searching for?" at bounding box center [480, 139] width 404 height 37
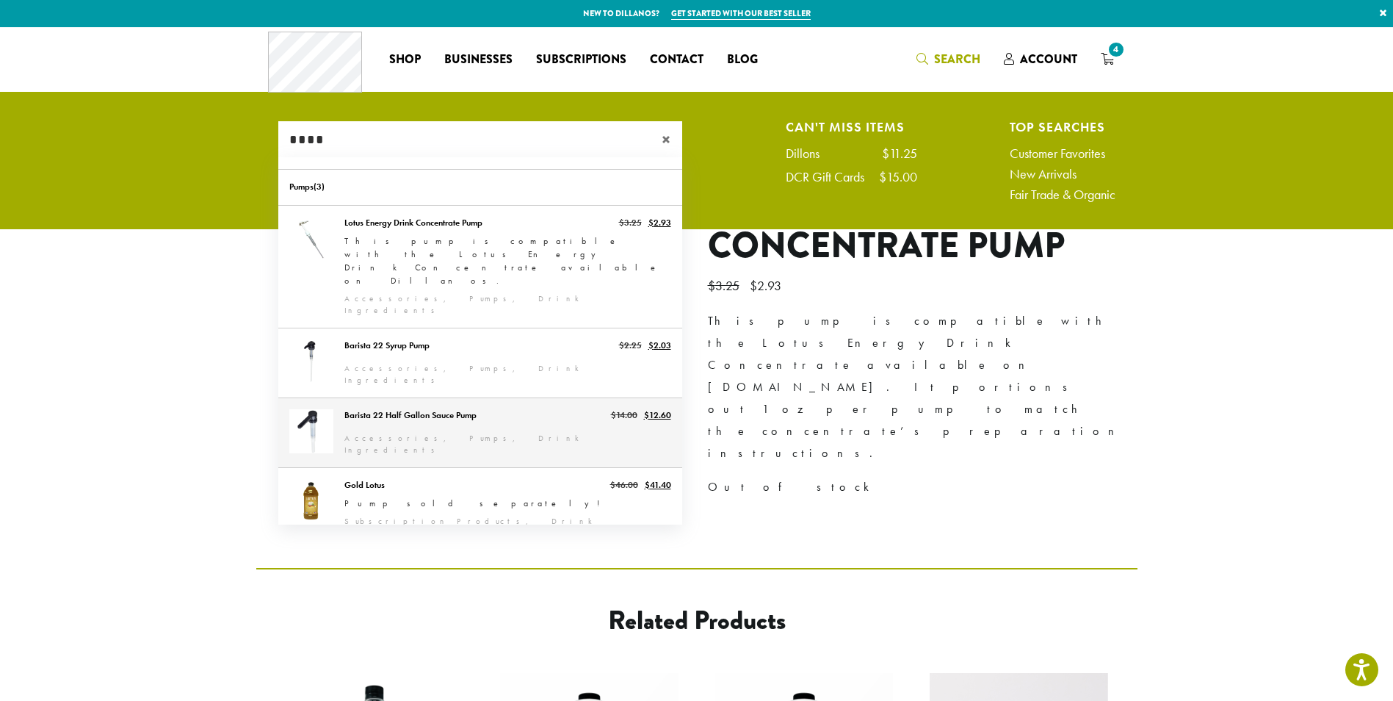
type input "****"
click at [481, 398] on link "Barista 22 Half Gallon Sauce Pump" at bounding box center [480, 432] width 404 height 69
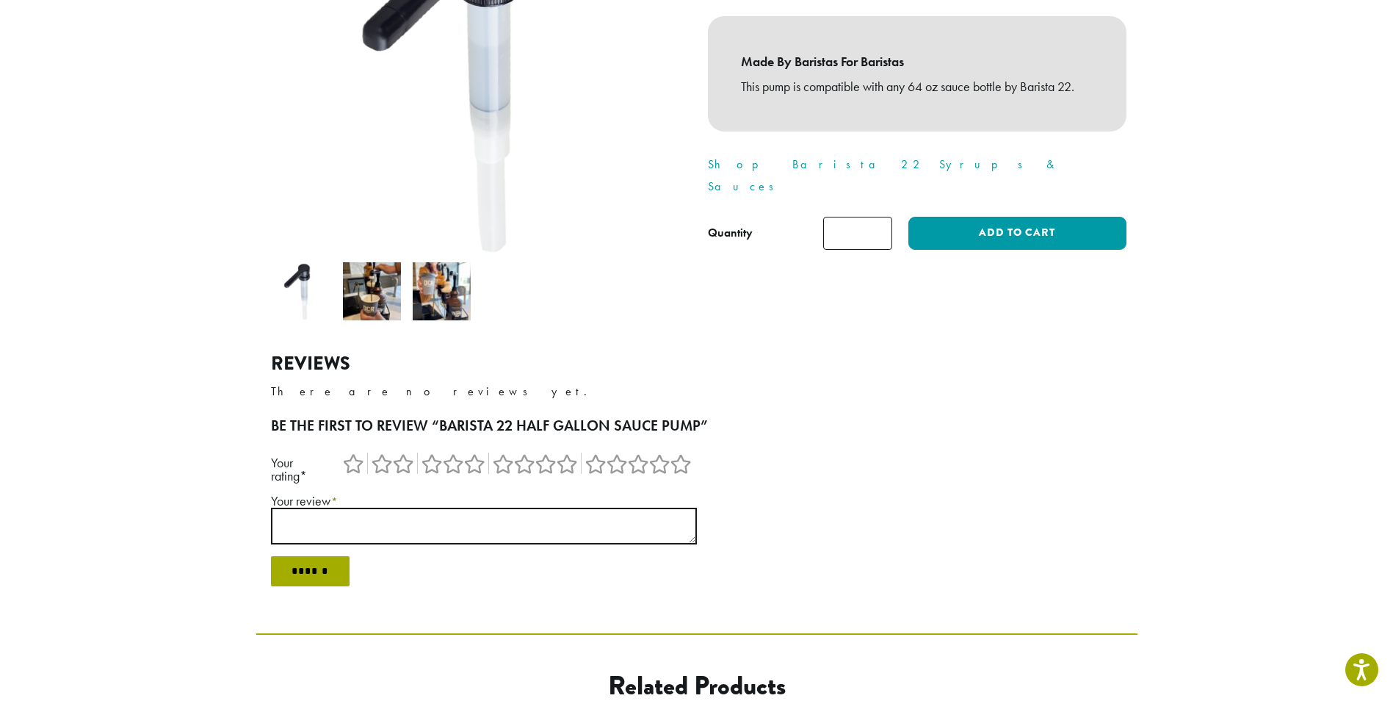
scroll to position [73, 0]
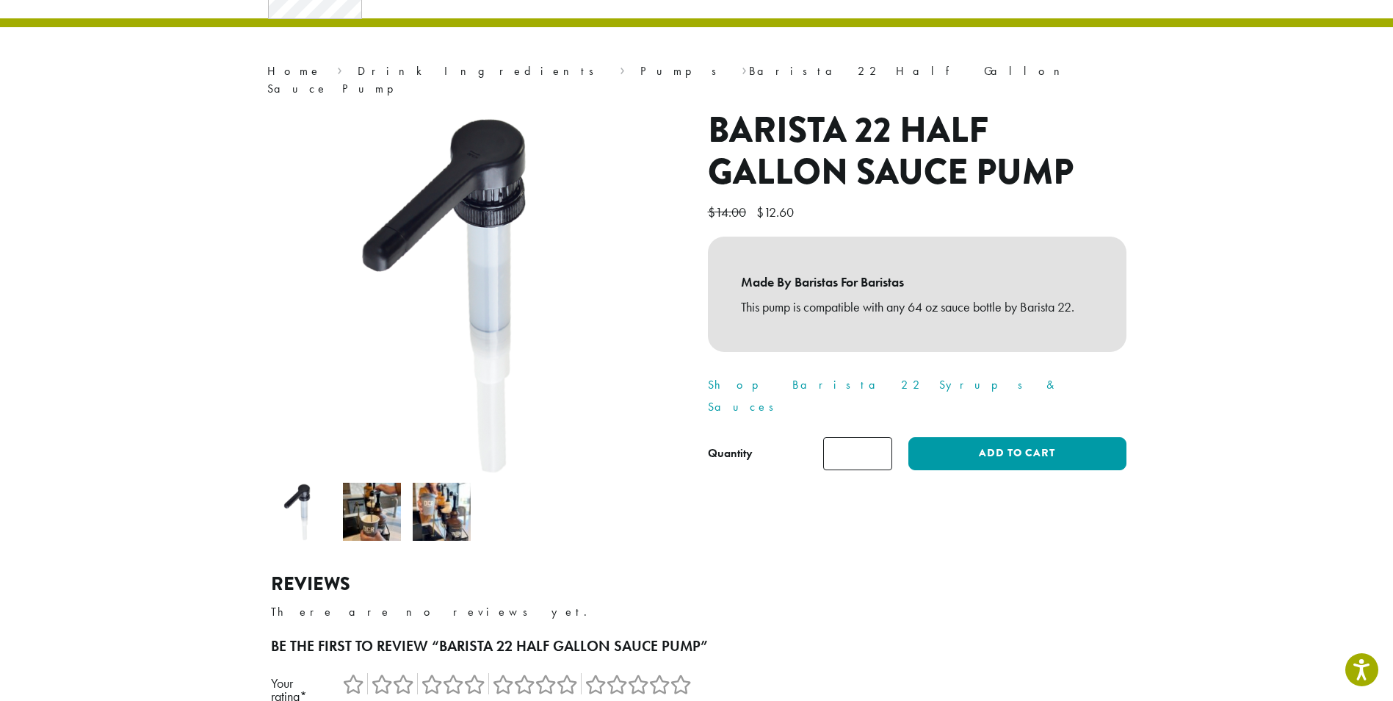
click at [877, 437] on input "*" at bounding box center [857, 453] width 69 height 33
click at [876, 437] on input "*" at bounding box center [857, 453] width 69 height 33
type input "*"
click at [876, 437] on input "*" at bounding box center [857, 453] width 69 height 33
click at [1006, 437] on button "Add to cart" at bounding box center [1017, 453] width 217 height 33
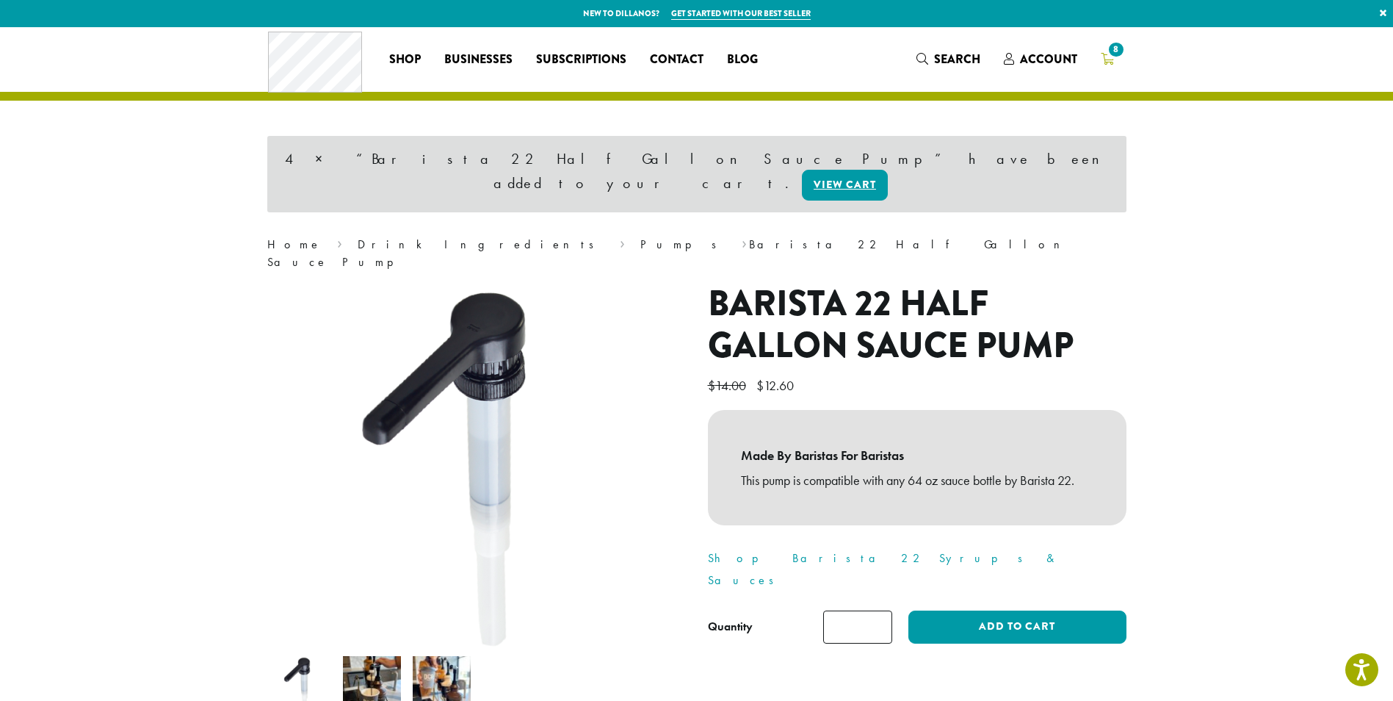
click at [1111, 51] on span "8" at bounding box center [1116, 50] width 20 height 20
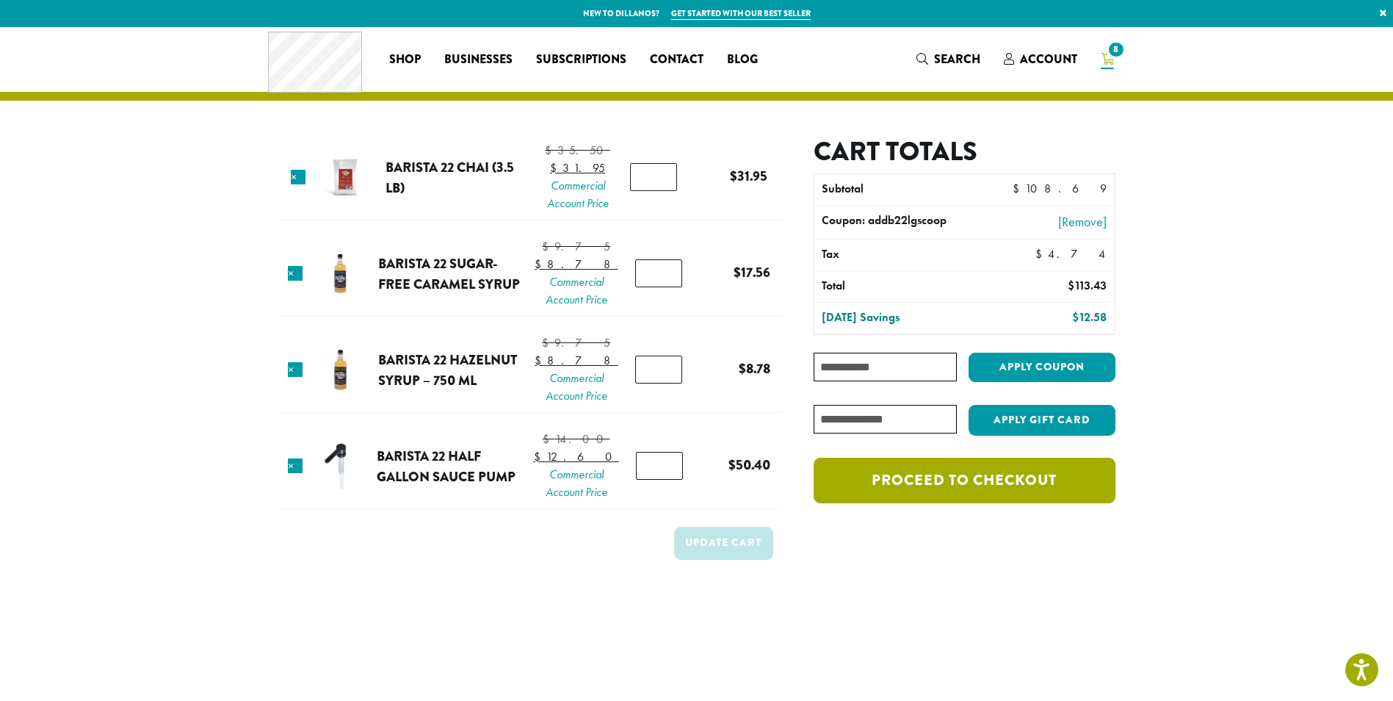
click at [1007, 477] on link "Proceed to checkout" at bounding box center [964, 481] width 301 height 46
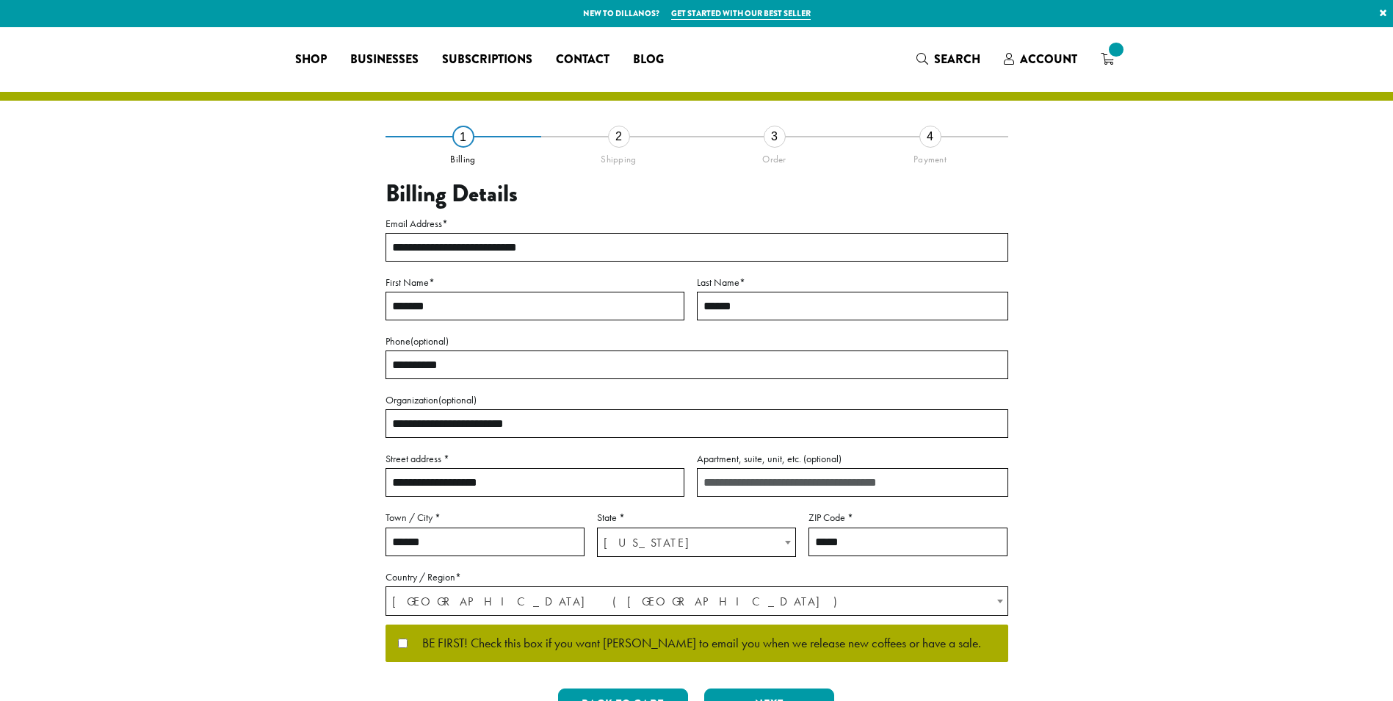
select select "**"
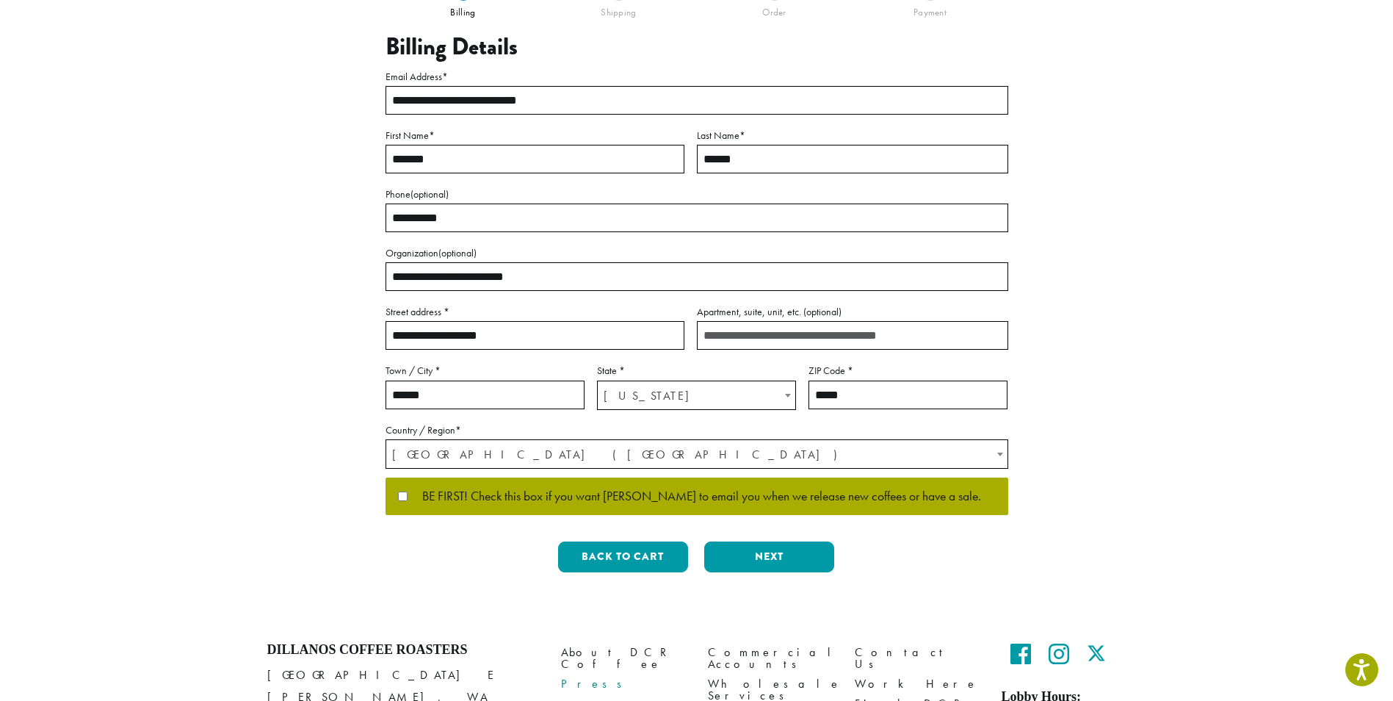
scroll to position [220, 0]
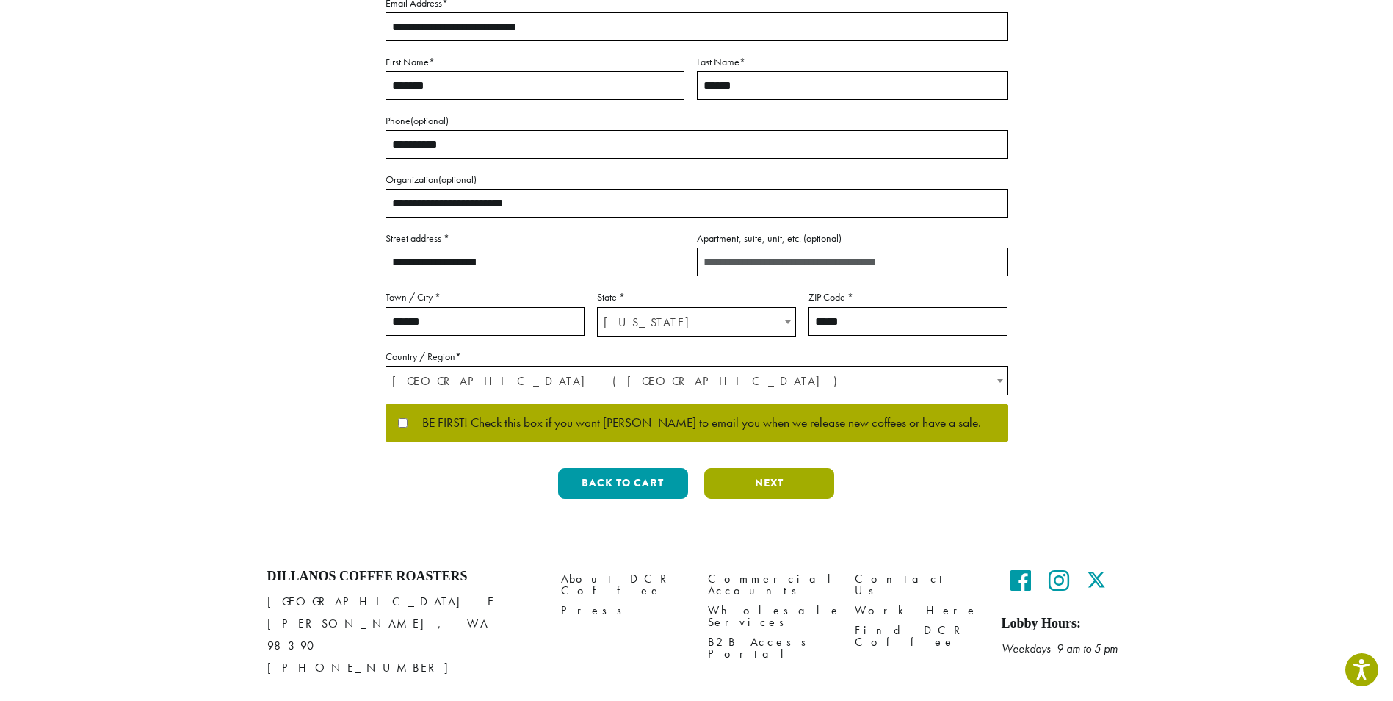
click at [761, 483] on button "Next" at bounding box center [769, 483] width 130 height 31
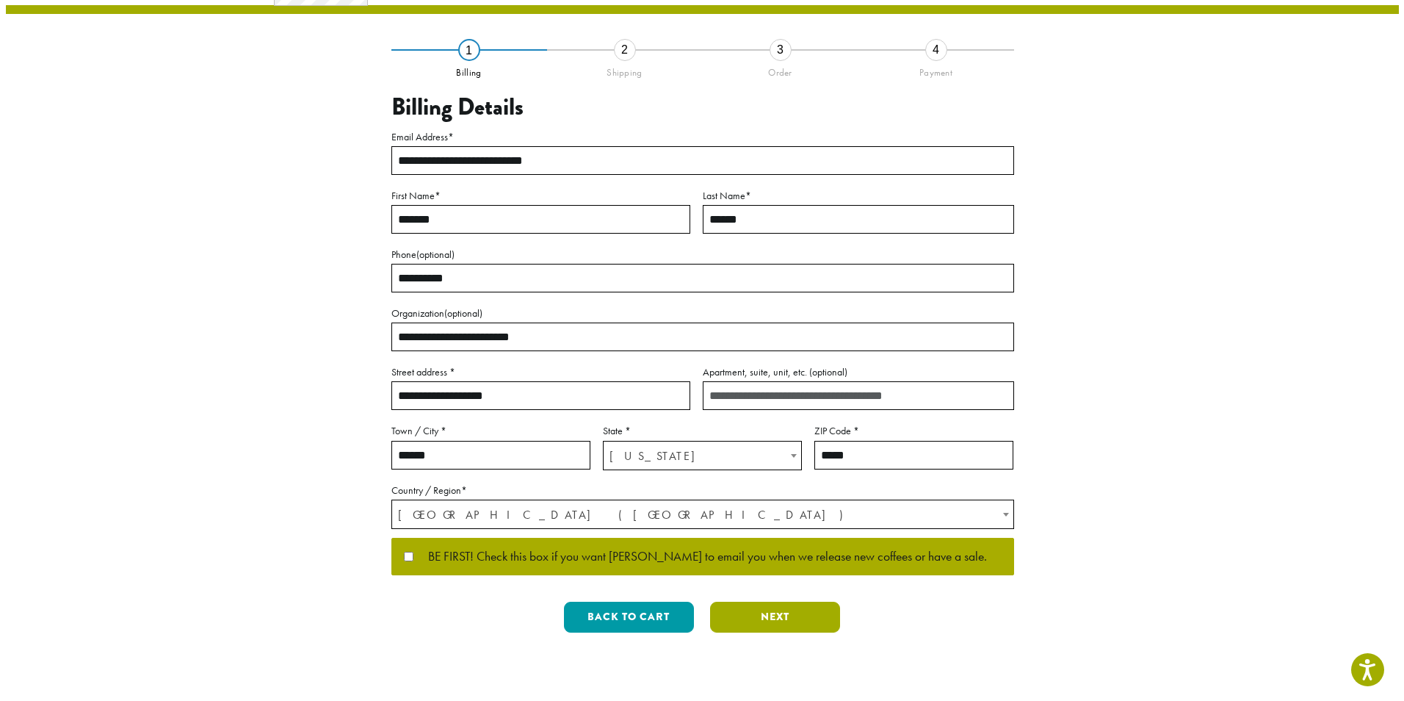
scroll to position [0, 0]
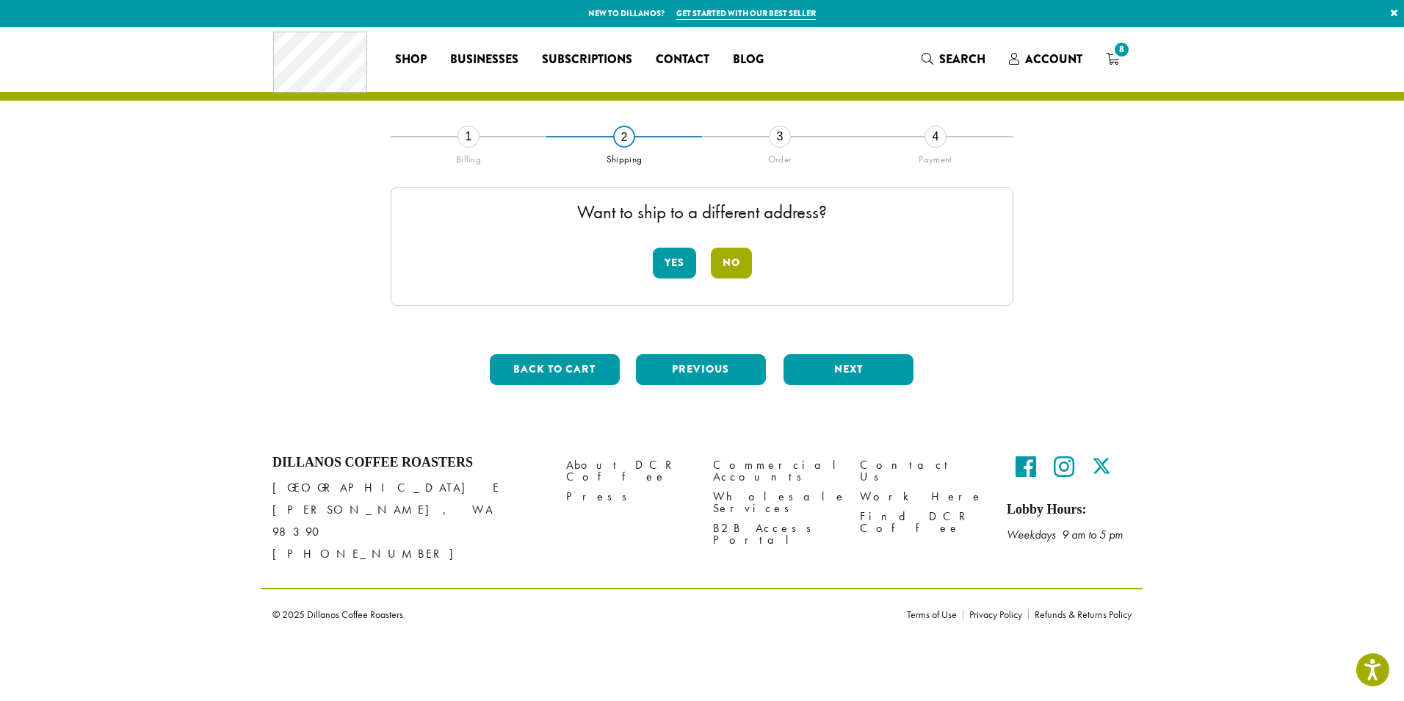
click at [737, 259] on button "No" at bounding box center [731, 263] width 41 height 31
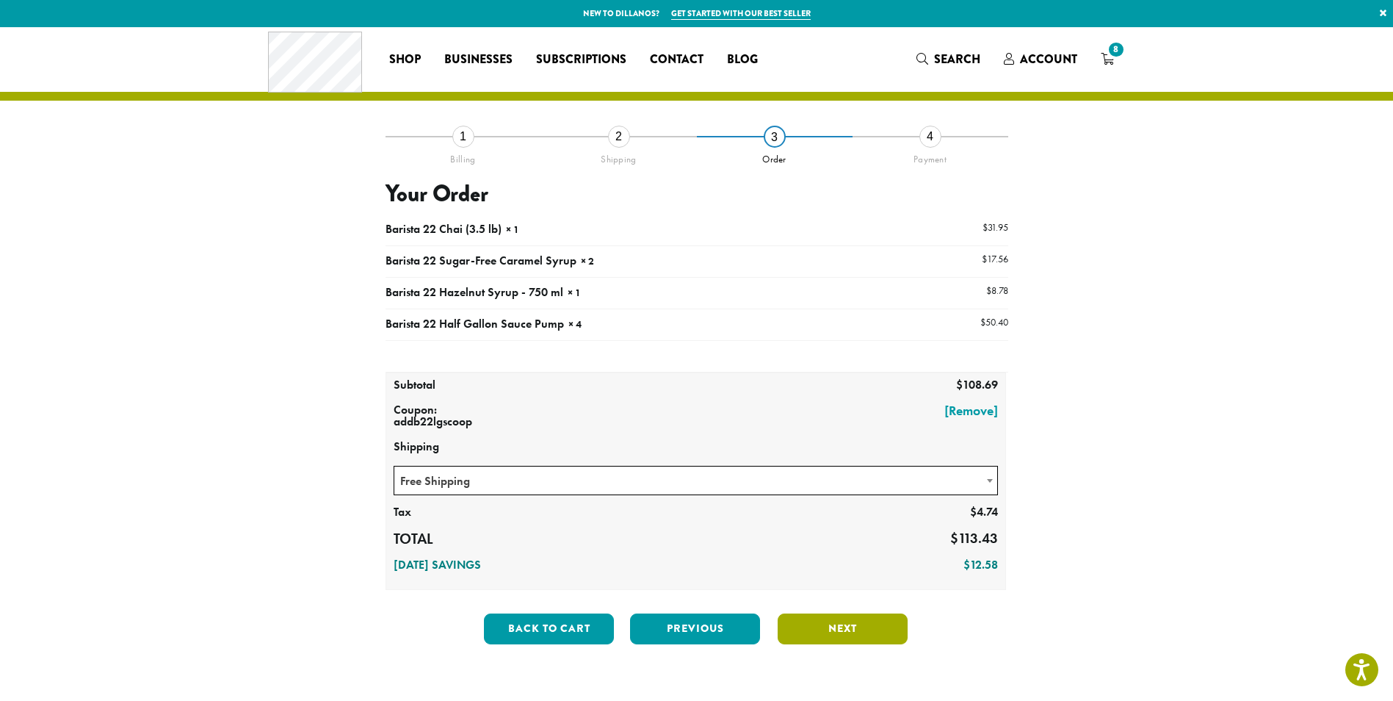
click at [845, 631] on button "Next" at bounding box center [843, 628] width 130 height 31
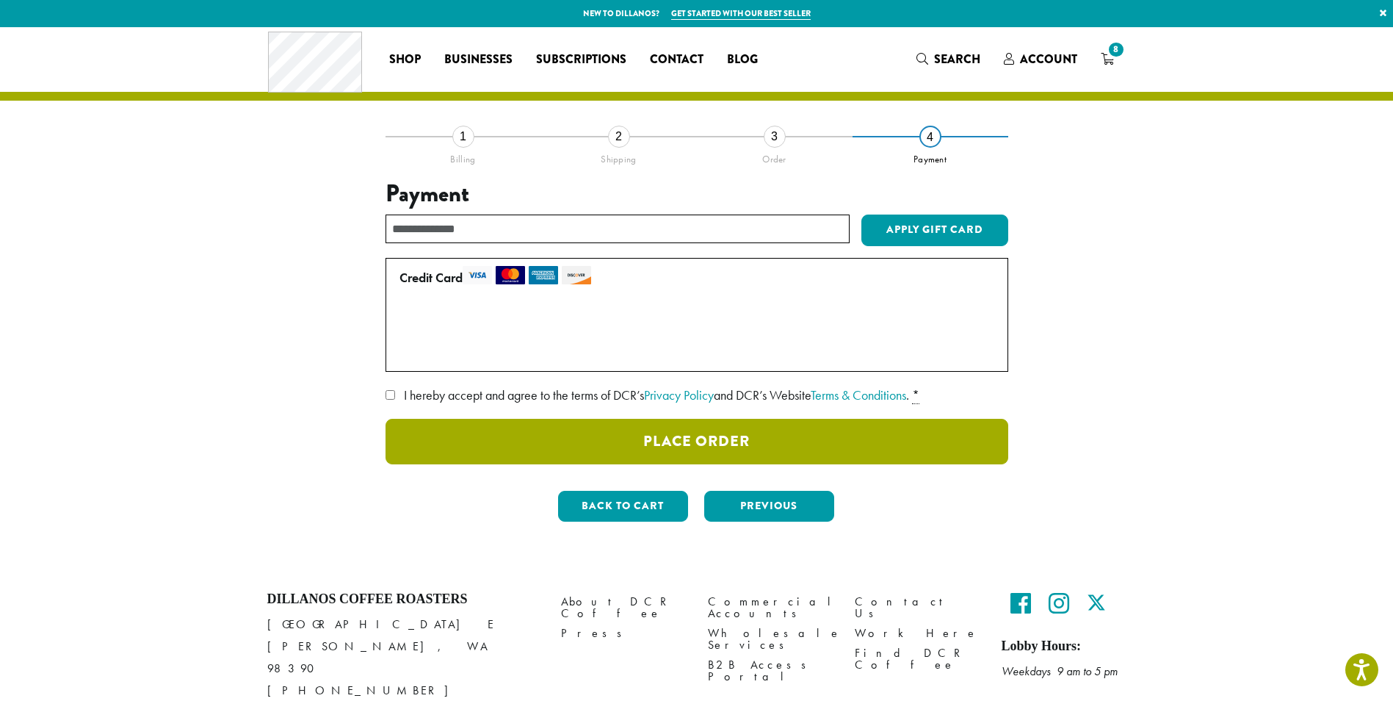
click at [696, 437] on button "Place Order" at bounding box center [697, 442] width 623 height 46
